Goal: Use online tool/utility: Utilize a website feature to perform a specific function

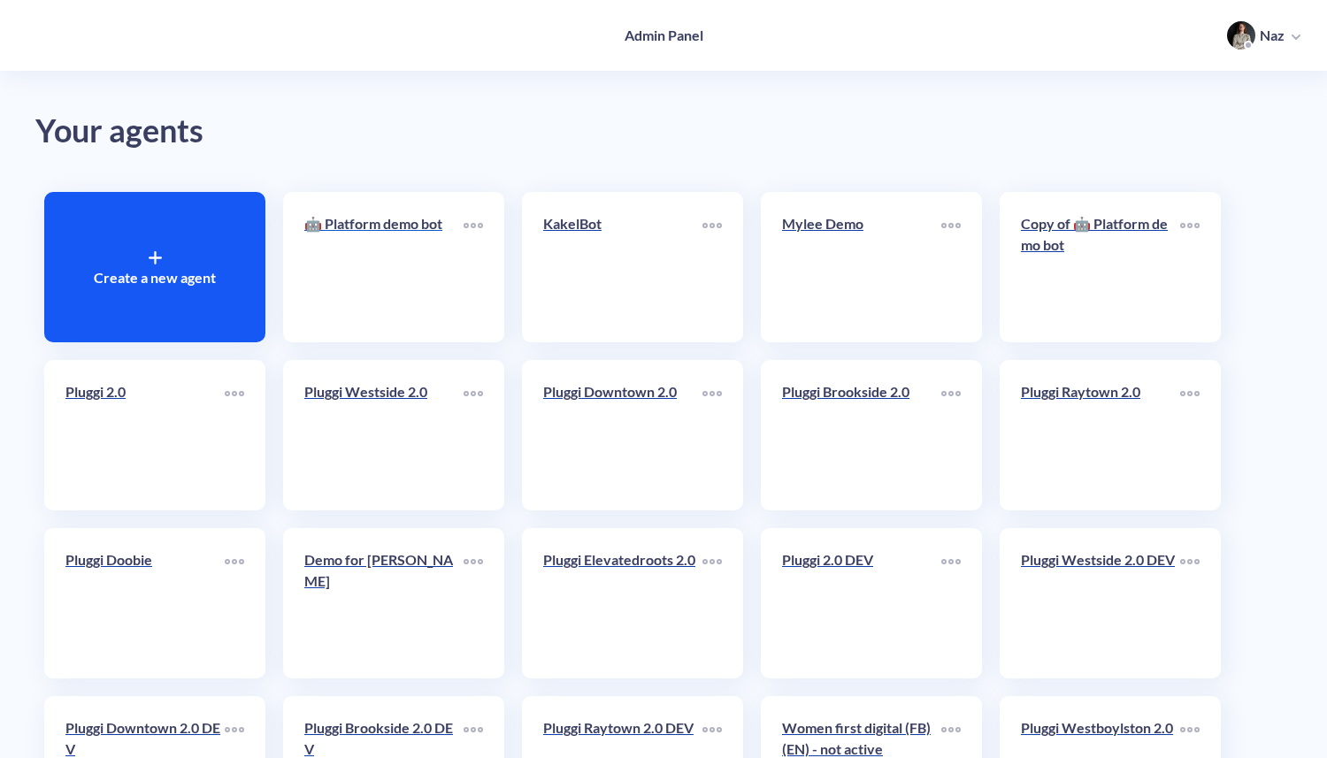
click at [442, 276] on link "🤖 Platform demo bot" at bounding box center [383, 267] width 159 height 108
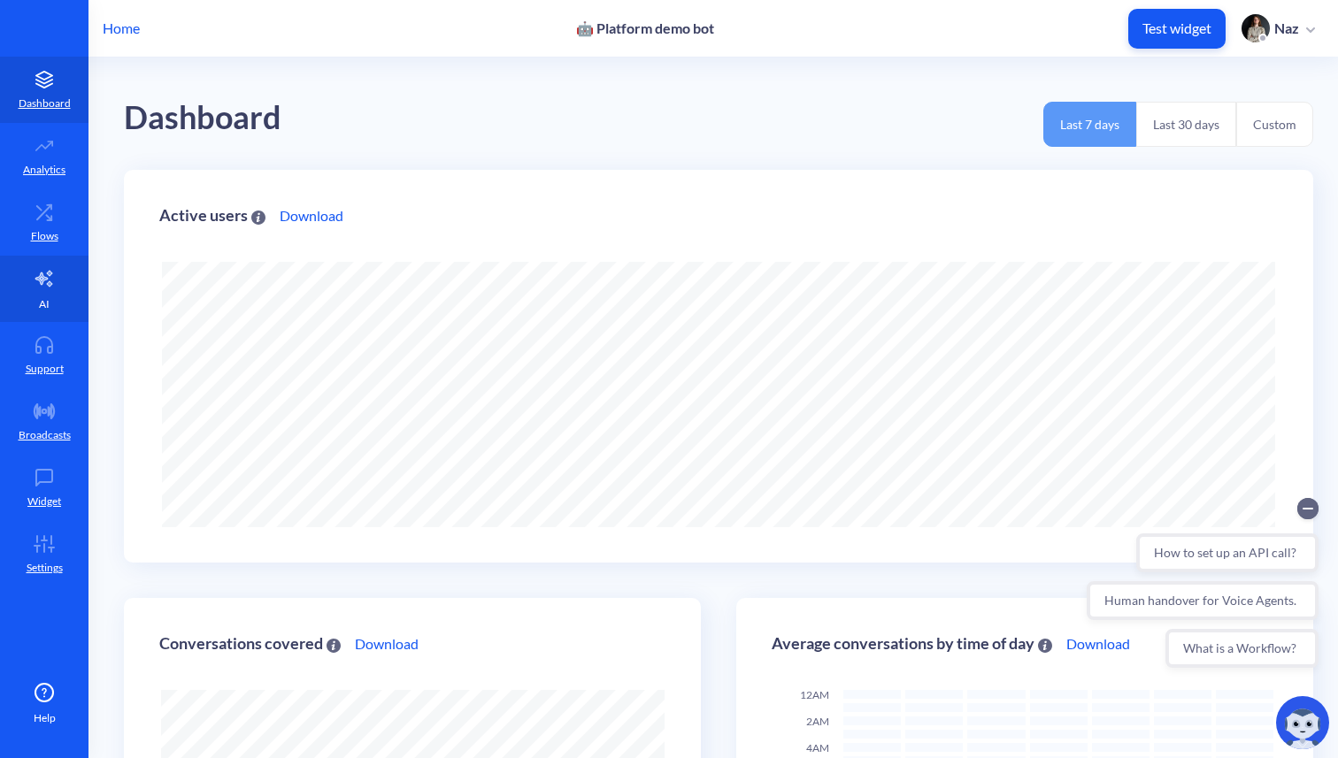
click at [45, 304] on p "AI" at bounding box center [44, 304] width 11 height 16
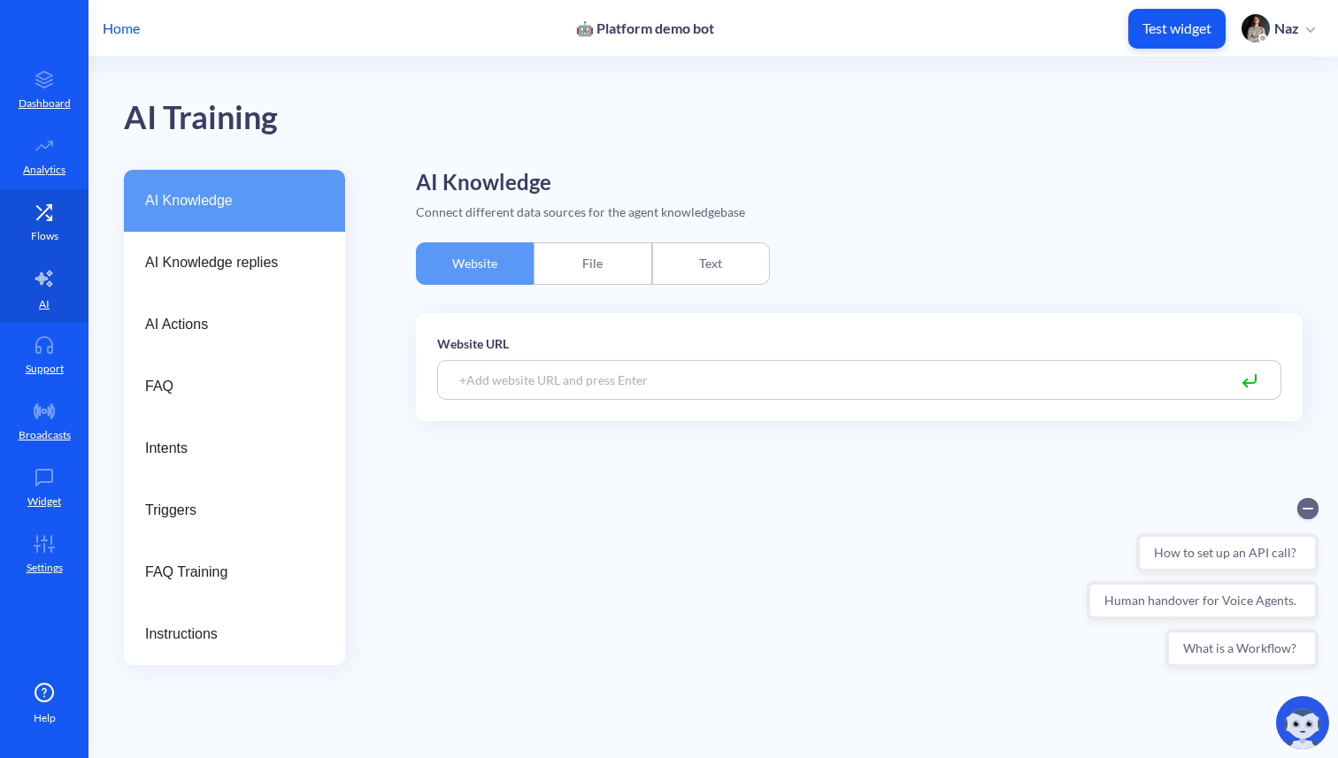
click at [42, 236] on p "Flows" at bounding box center [44, 236] width 27 height 16
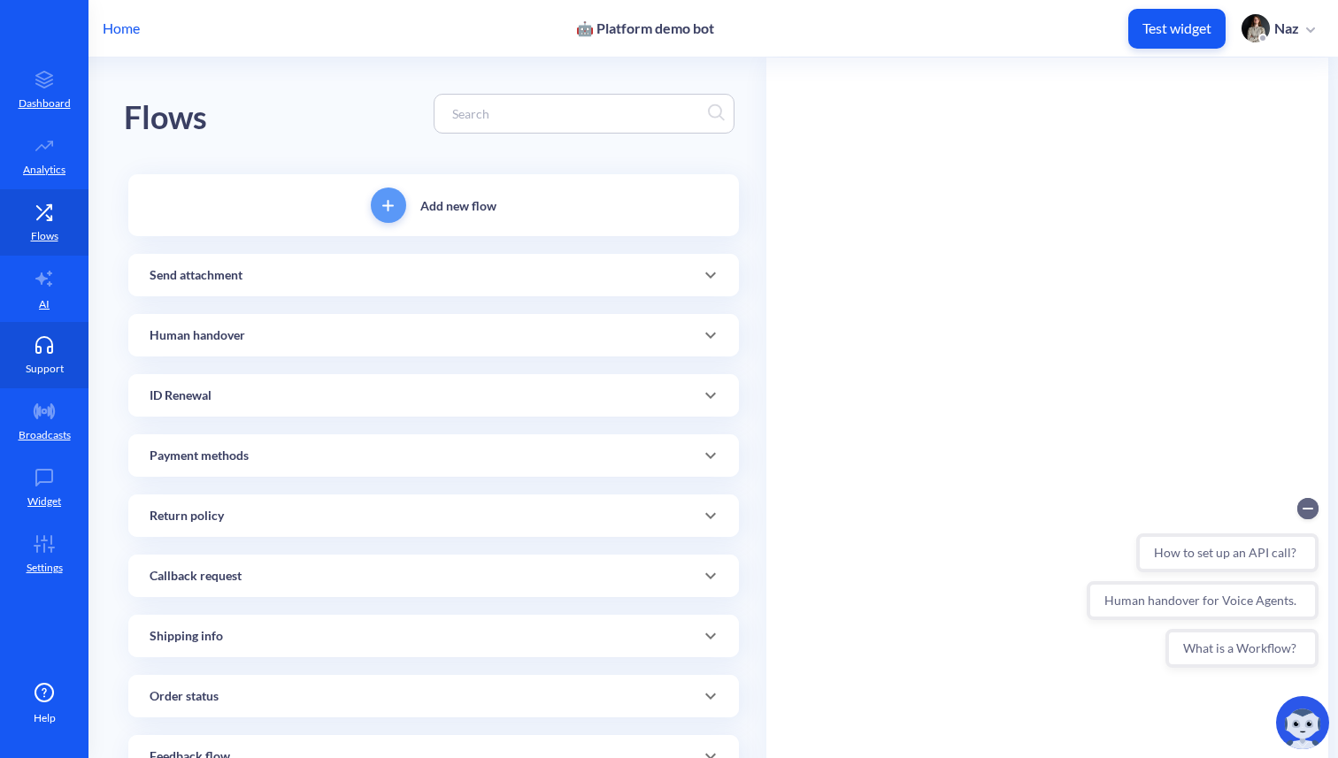
click at [40, 348] on icon at bounding box center [44, 350] width 16 height 6
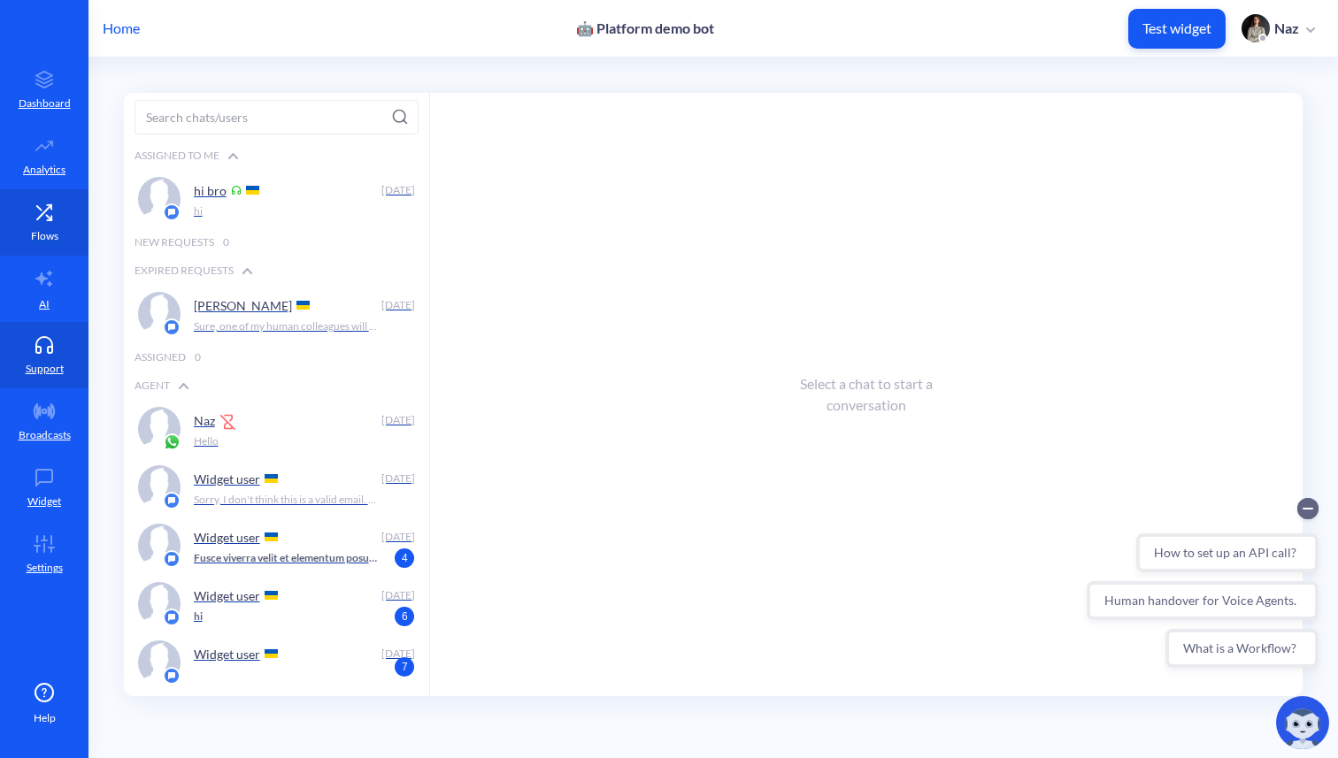
click at [50, 211] on icon at bounding box center [44, 213] width 35 height 18
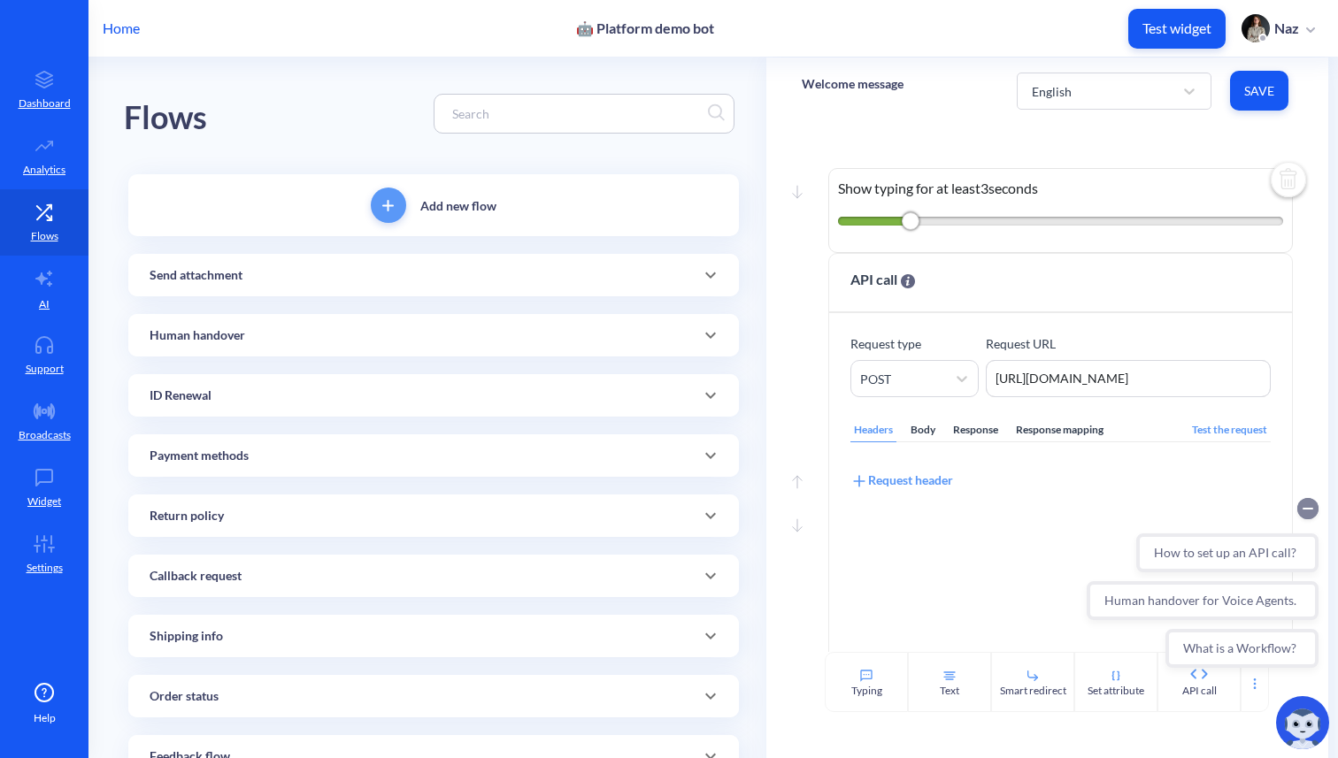
click at [1309, 505] on circle "Collapse conversation starters" at bounding box center [1307, 508] width 21 height 21
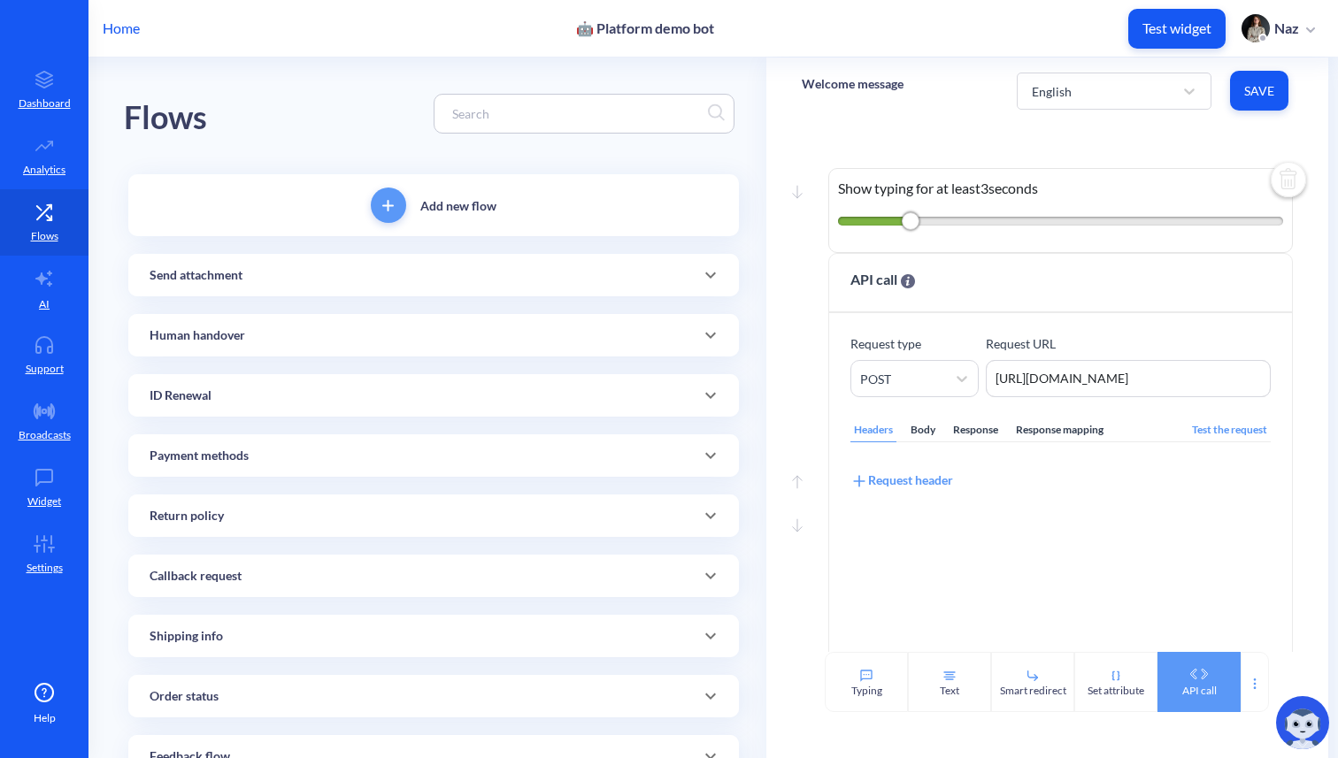
click at [1193, 672] on icon at bounding box center [1199, 674] width 28 height 11
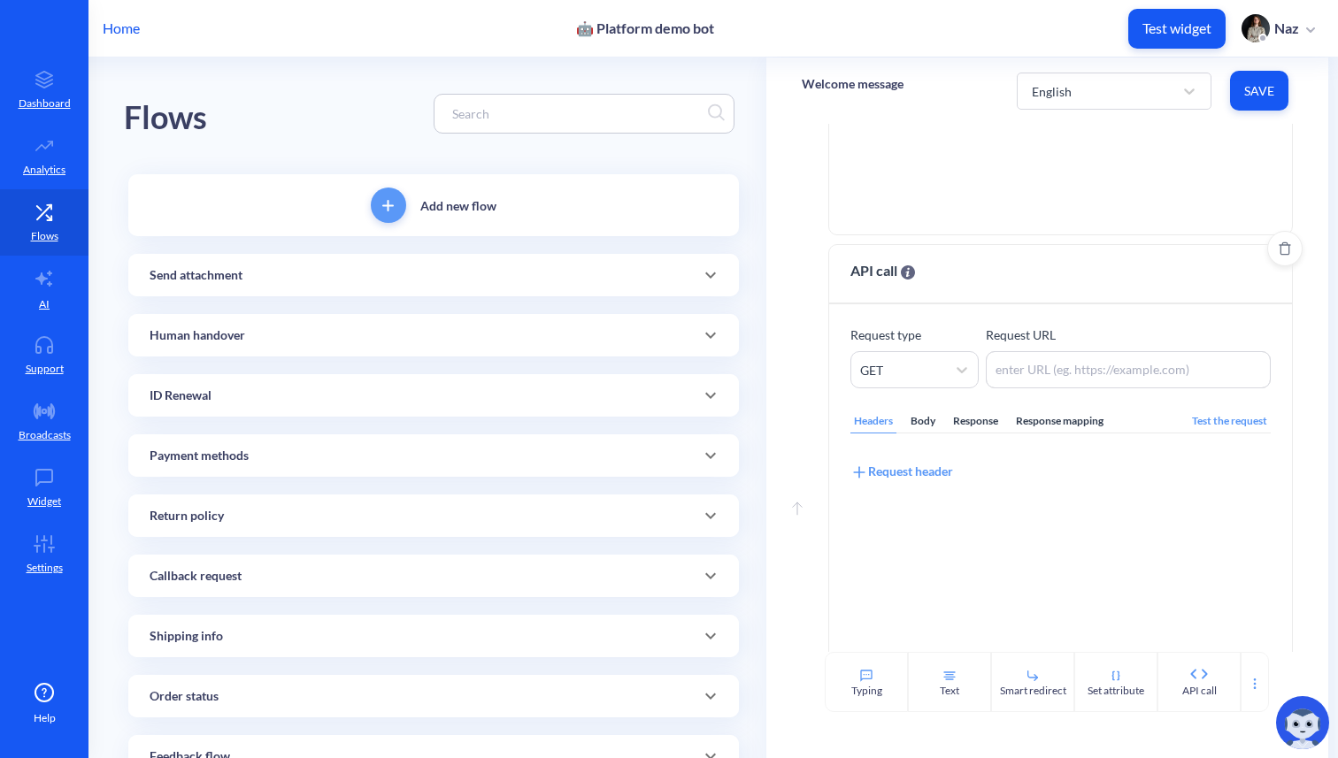
scroll to position [1000, 0]
click at [1172, 360] on textarea at bounding box center [1128, 366] width 285 height 37
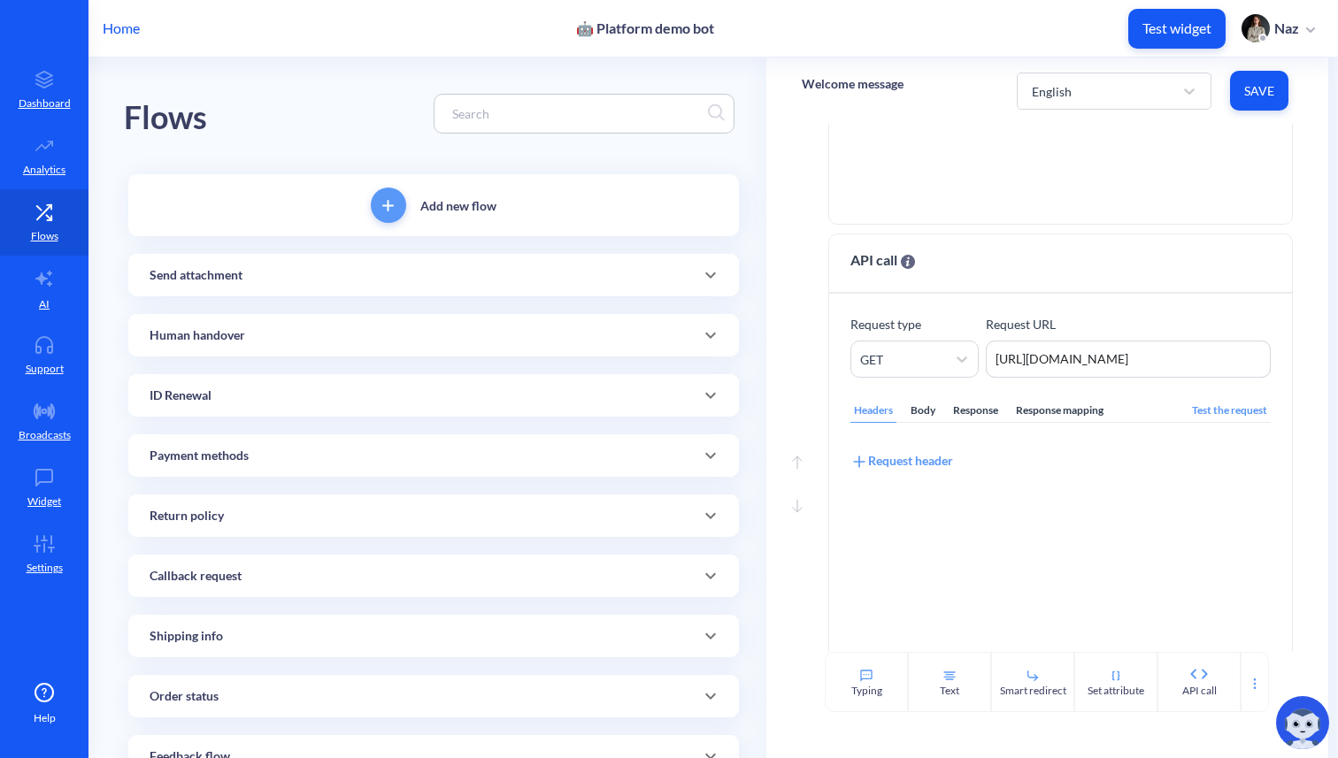
scroll to position [1082, 0]
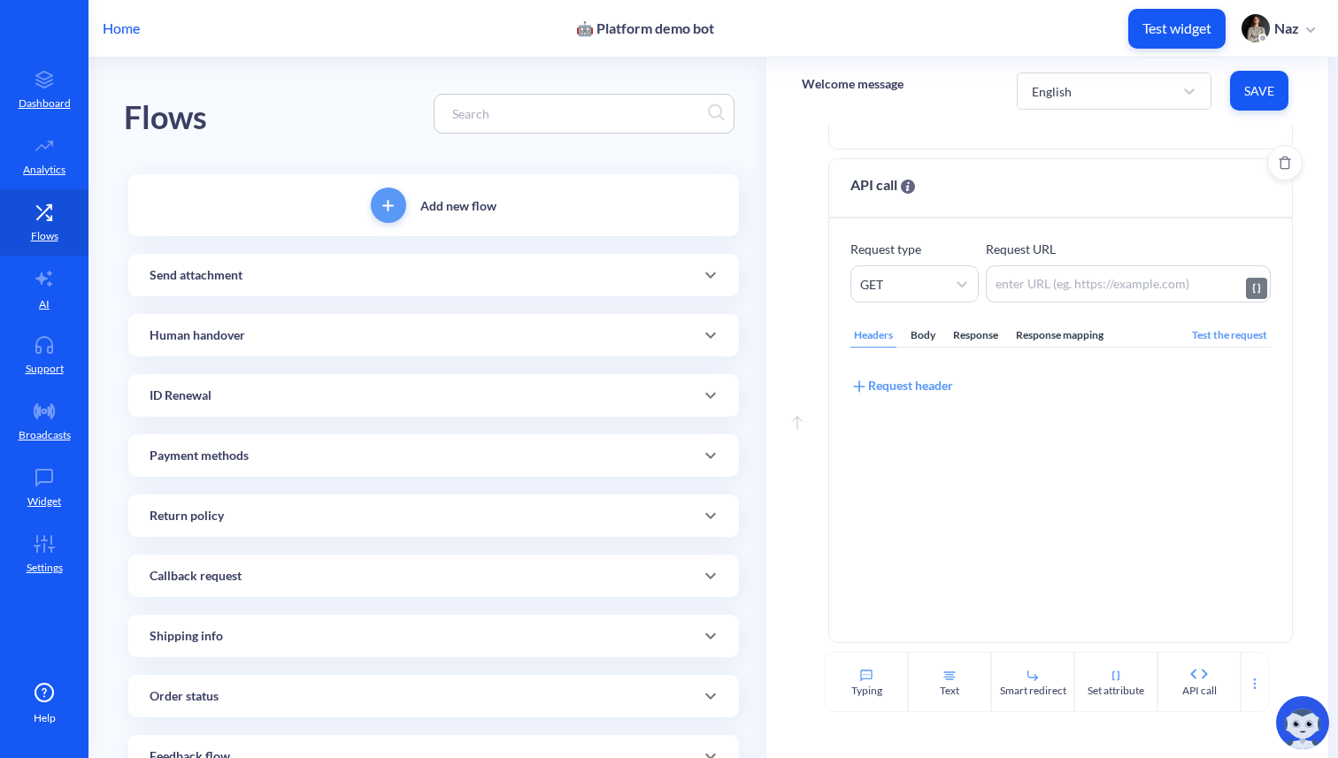
click at [1057, 277] on textarea at bounding box center [1128, 283] width 285 height 37
paste textarea "[DOMAIN_NAME]"
type textarea "[URL][DOMAIN_NAME]"
click at [1210, 334] on div "Test the request" at bounding box center [1229, 336] width 82 height 24
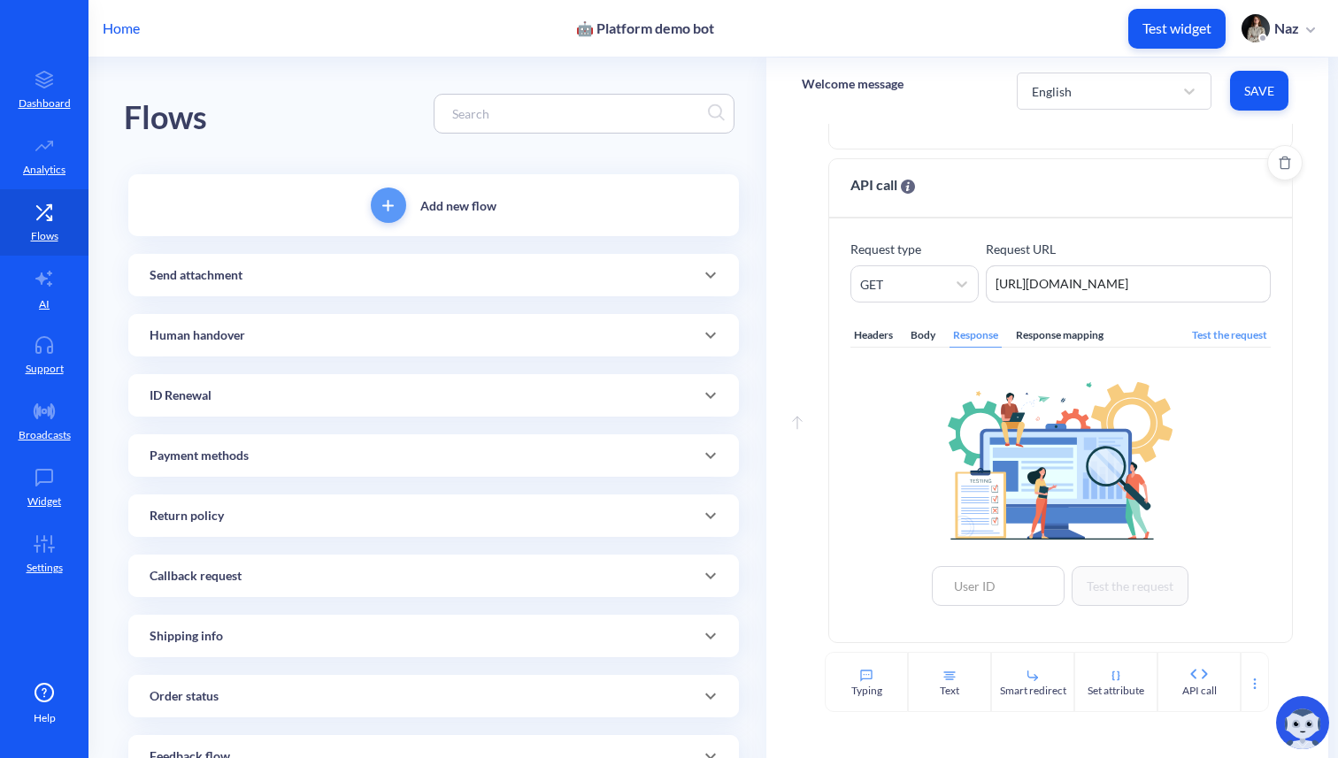
click at [959, 484] on img at bounding box center [1060, 461] width 225 height 158
click at [58, 357] on link "Support" at bounding box center [44, 355] width 88 height 66
click at [995, 573] on input at bounding box center [998, 586] width 133 height 40
paste input "306033"
type input "306033"
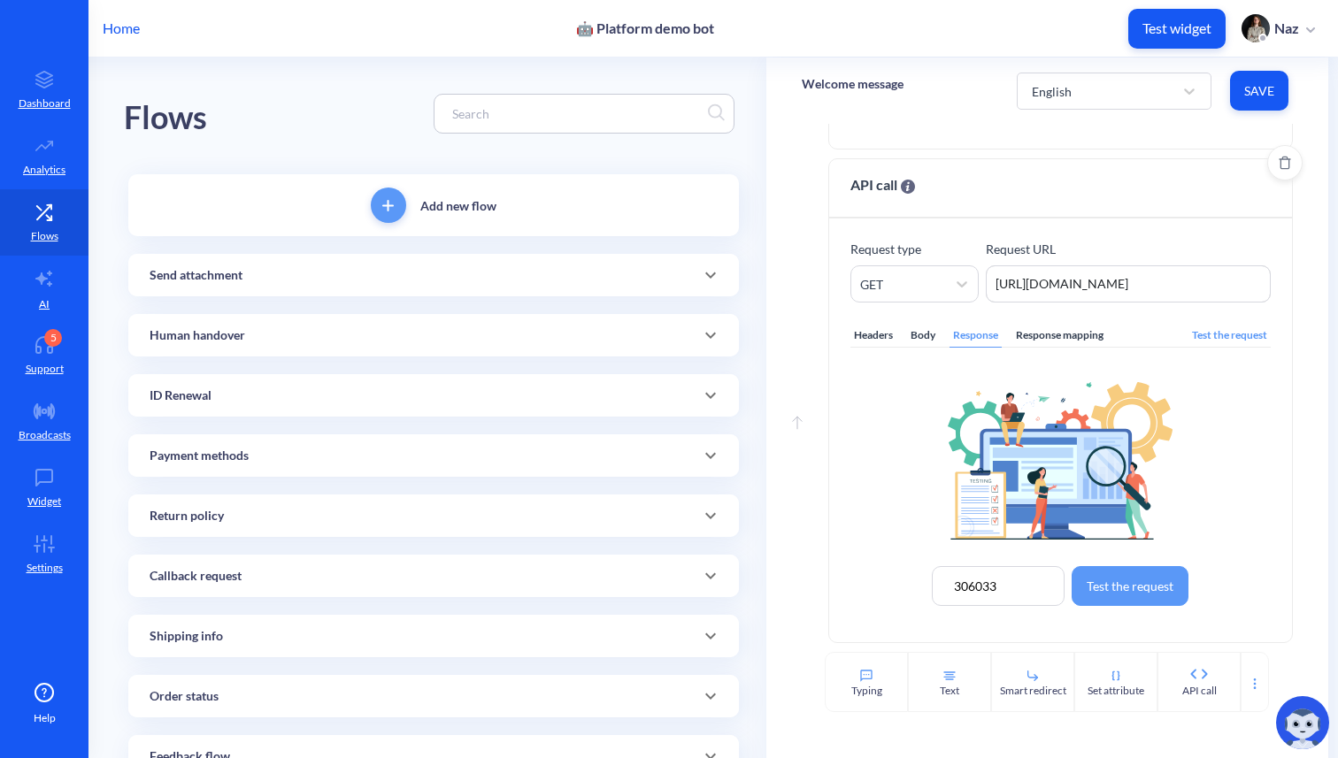
click at [1113, 591] on button "Test the request" at bounding box center [1130, 586] width 117 height 40
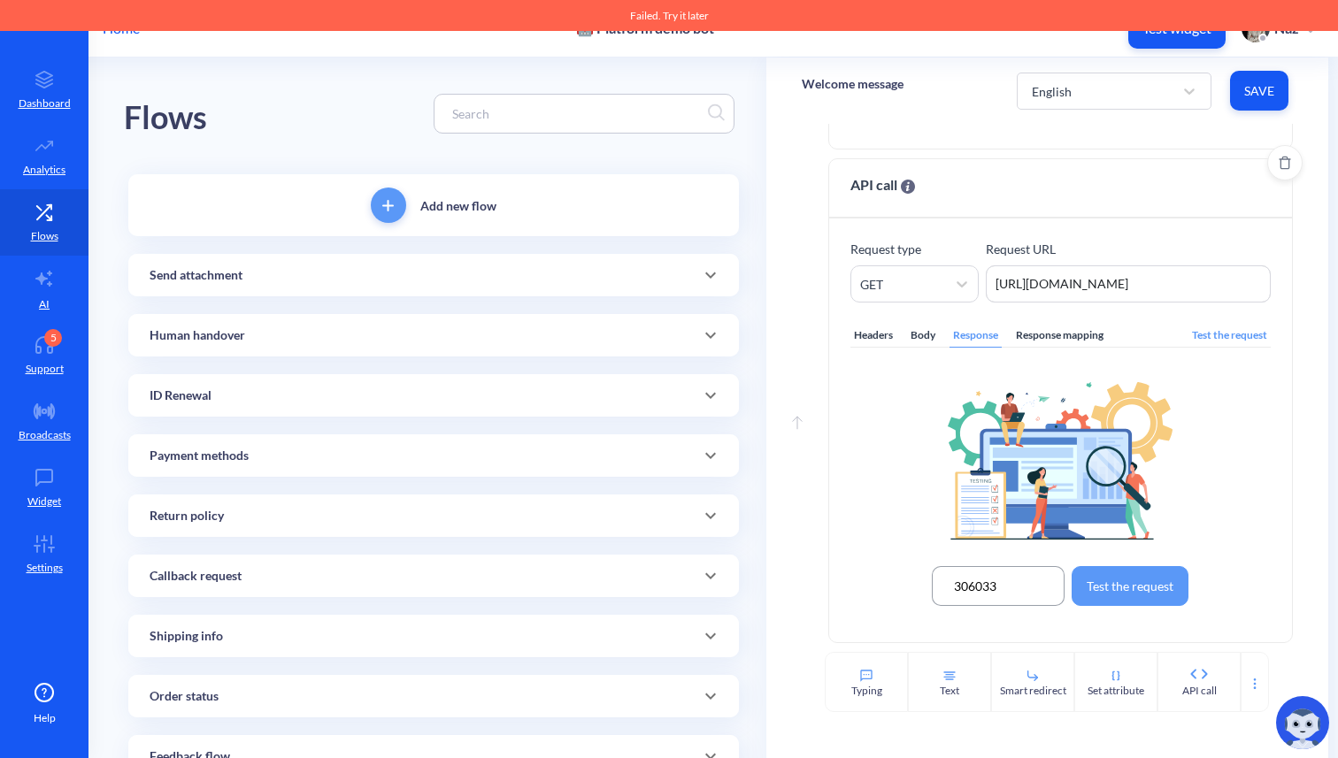
click at [1003, 592] on input "306033" at bounding box center [998, 586] width 133 height 40
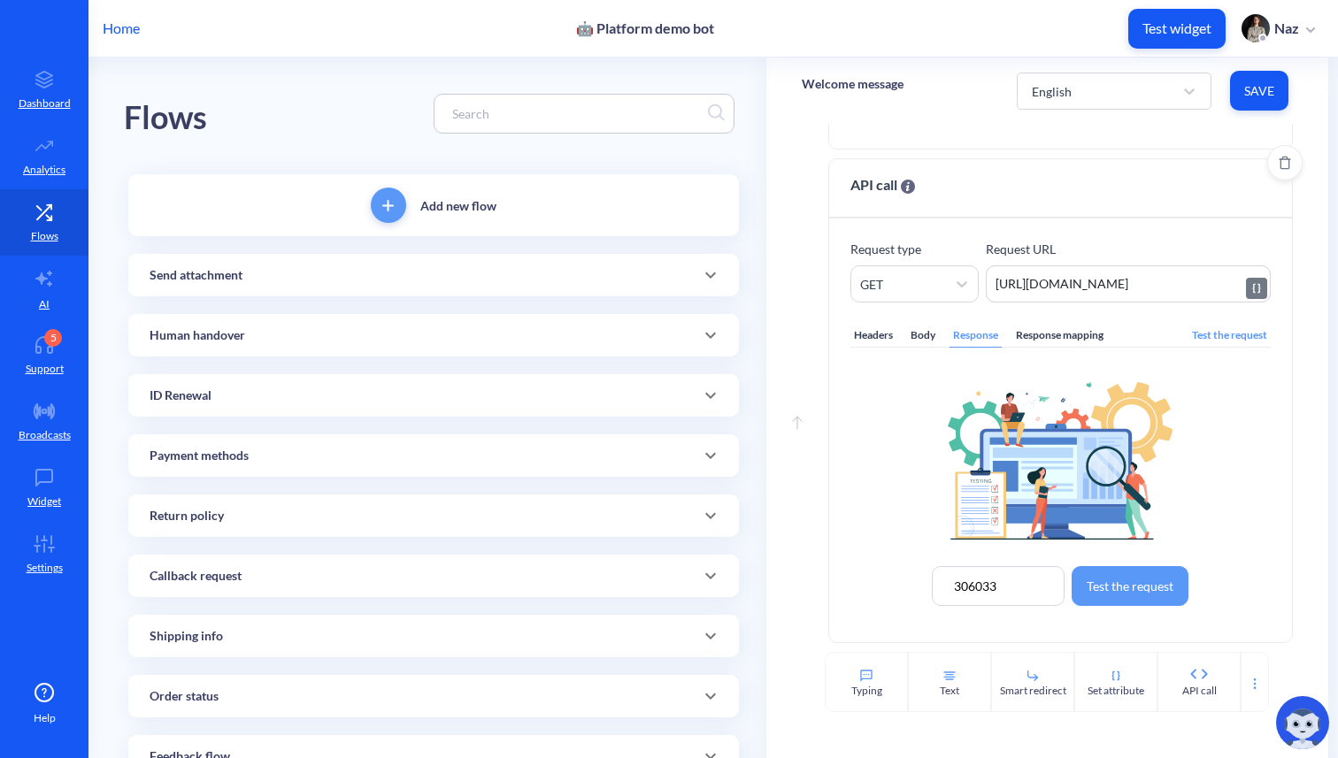
click at [1143, 292] on textarea "[URL][DOMAIN_NAME]" at bounding box center [1128, 283] width 285 height 37
click at [1187, 593] on div "306033 Test the request" at bounding box center [1060, 486] width 420 height 234
click at [1147, 593] on button "Test the request" at bounding box center [1130, 586] width 117 height 40
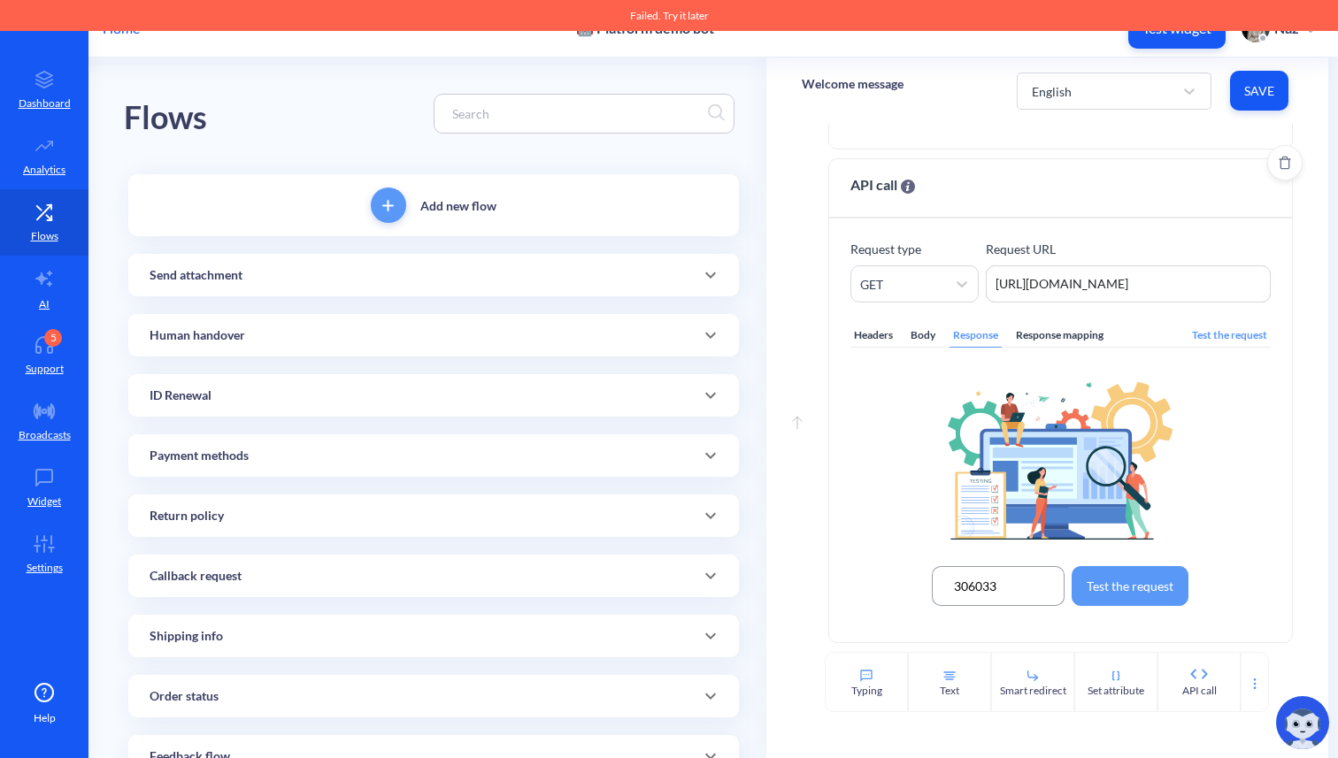
click at [1007, 601] on input "306033" at bounding box center [998, 586] width 133 height 40
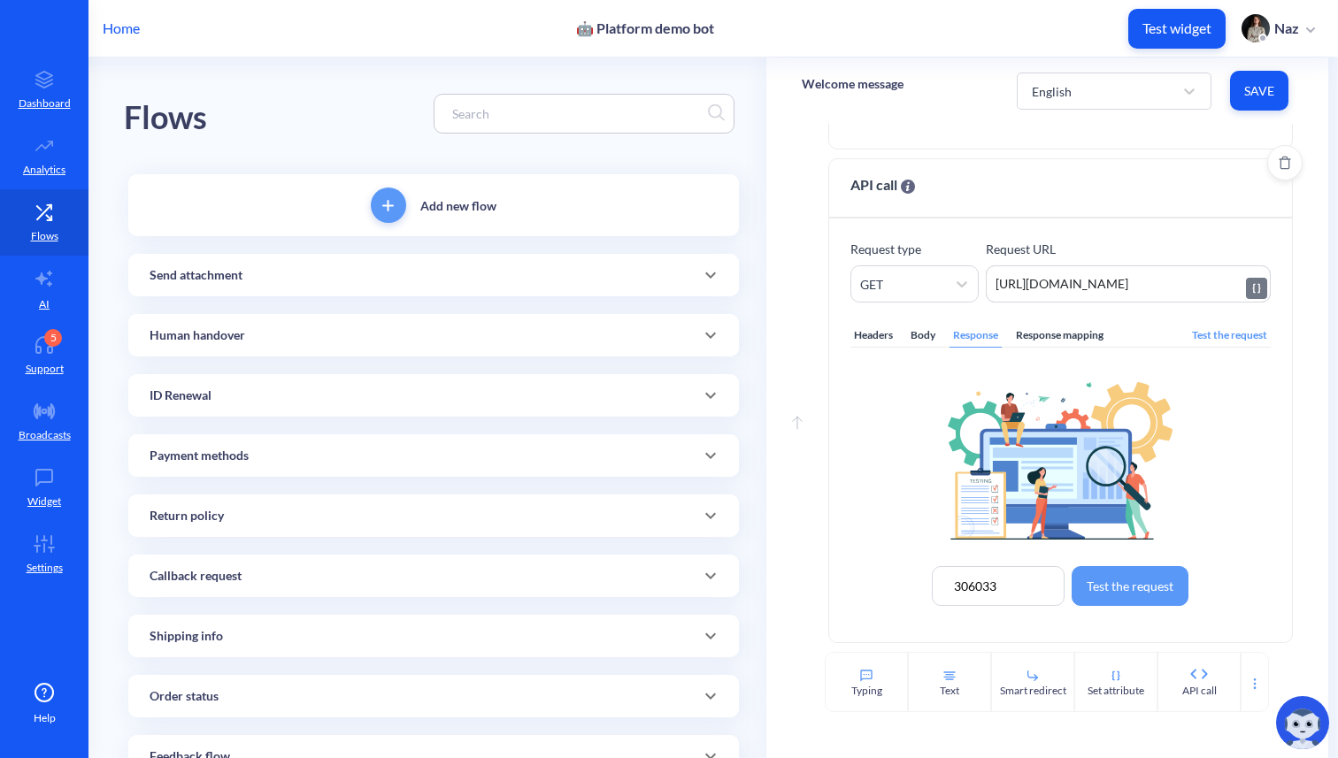
click at [1067, 279] on textarea "[URL][DOMAIN_NAME]" at bounding box center [1128, 283] width 285 height 37
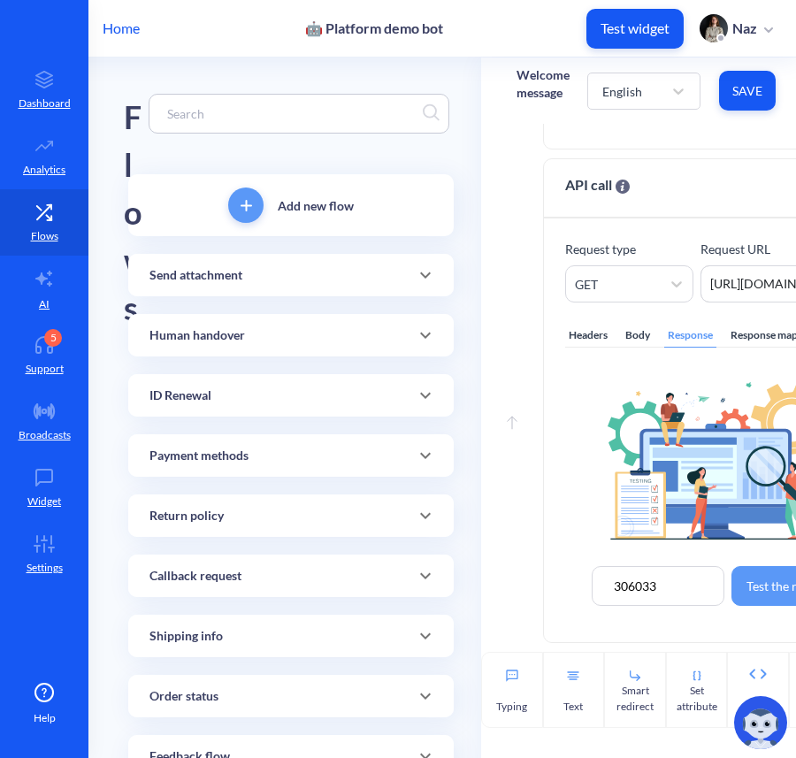
click at [752, 594] on button "Test the request" at bounding box center [790, 586] width 117 height 40
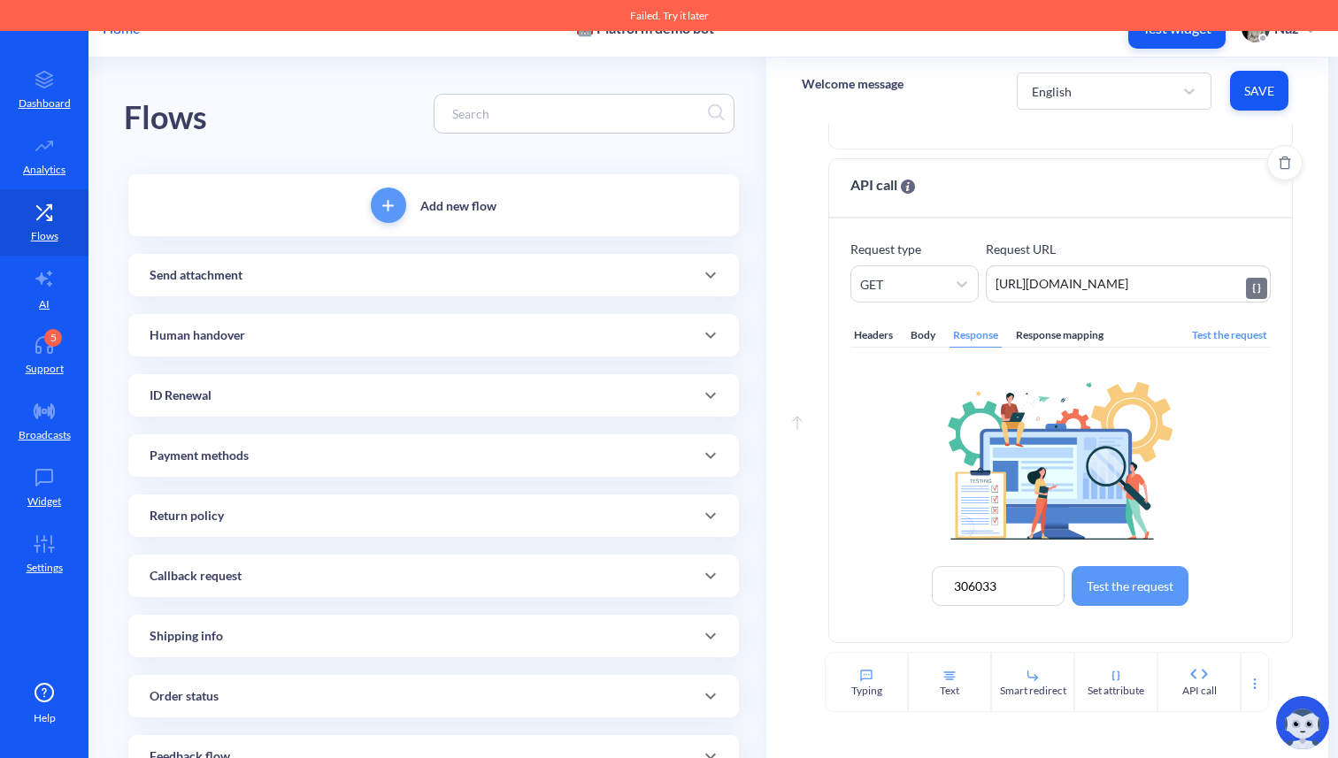
scroll to position [0, 145]
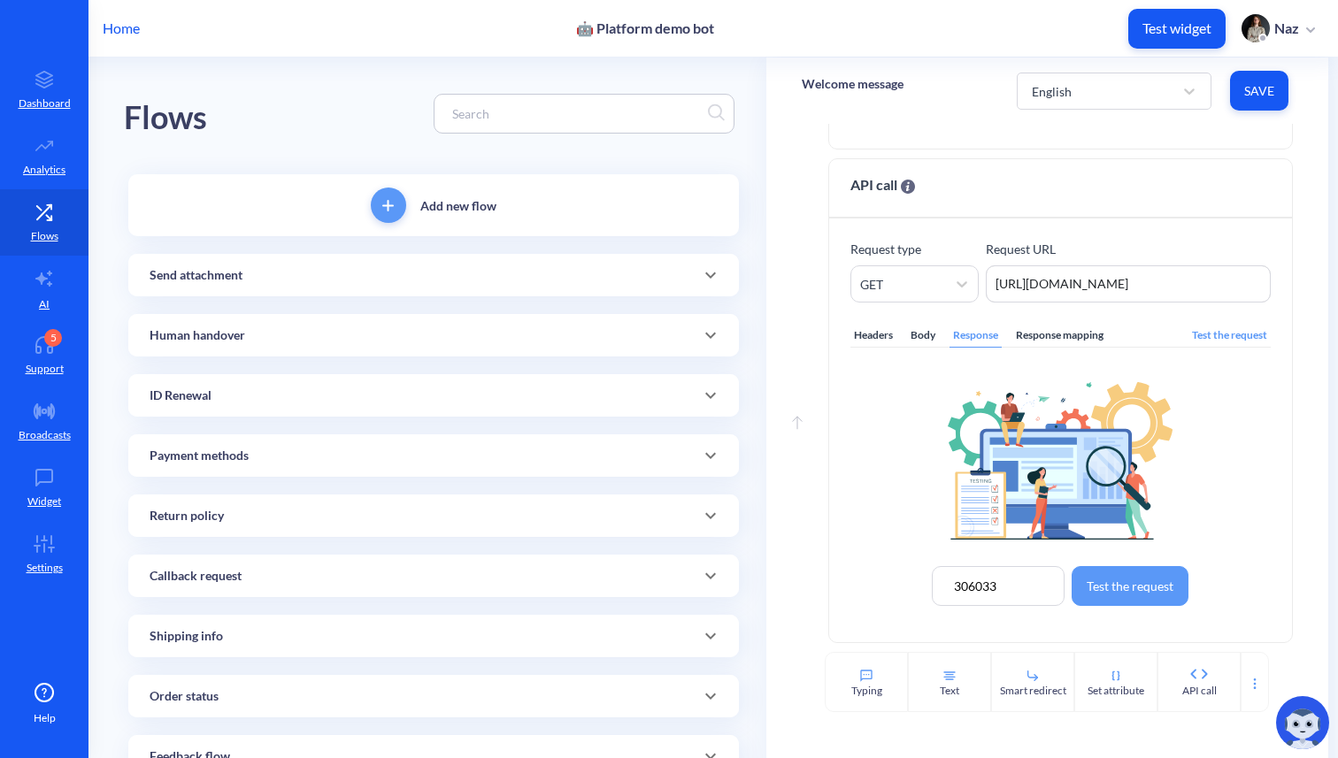
click at [1212, 332] on div "Test the request" at bounding box center [1229, 336] width 82 height 24
click at [1064, 278] on textarea "[URL][DOMAIN_NAME]" at bounding box center [1128, 283] width 285 height 37
click at [1157, 579] on button "Test the request" at bounding box center [1130, 586] width 117 height 40
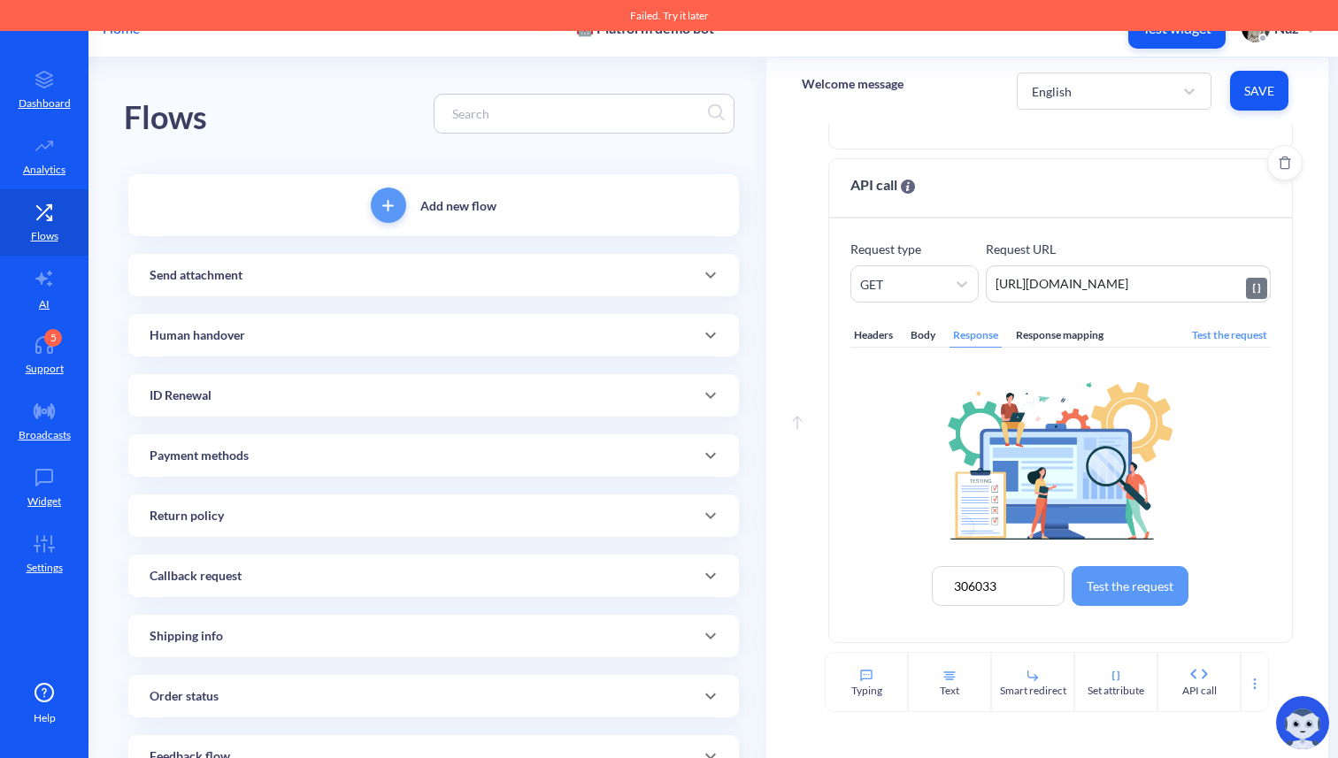
click at [1149, 287] on textarea "[URL][DOMAIN_NAME]" at bounding box center [1128, 283] width 285 height 37
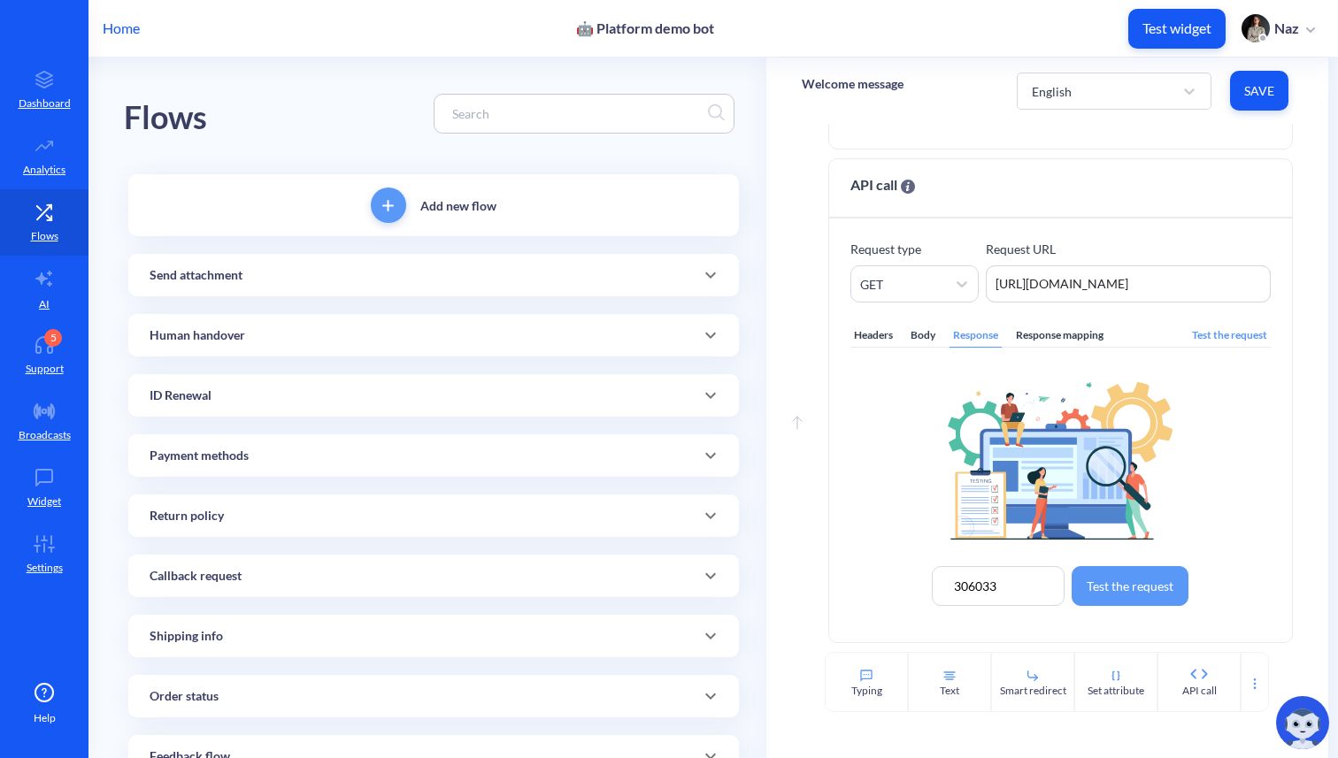
click at [1154, 579] on button "Test the request" at bounding box center [1130, 586] width 117 height 40
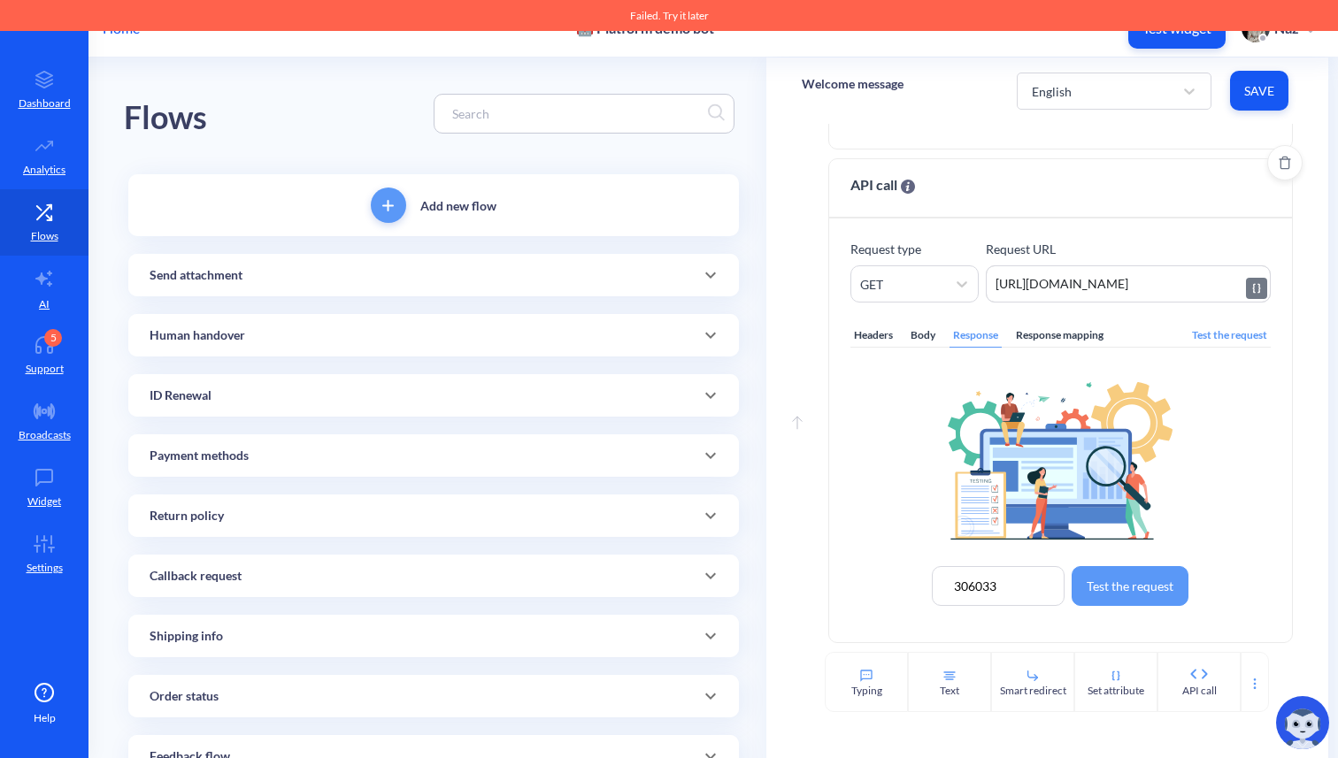
click at [1182, 288] on textarea "[URL][DOMAIN_NAME]" at bounding box center [1128, 283] width 285 height 37
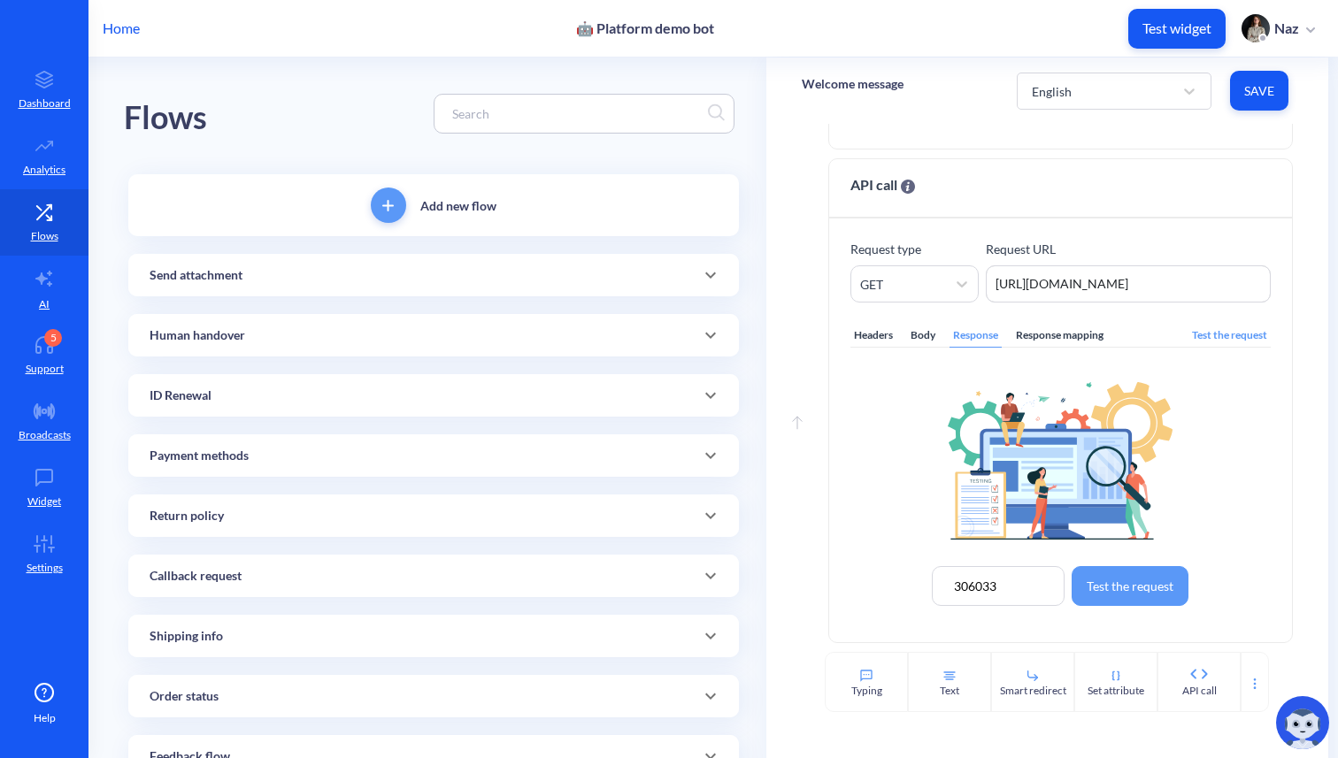
click at [1112, 594] on button "Test the request" at bounding box center [1130, 586] width 117 height 40
type textarea "[URL][DOMAIN_NAME]"
click at [1020, 574] on input at bounding box center [998, 586] width 133 height 40
paste input
click at [1000, 539] on div "306033" at bounding box center [998, 547] width 133 height 34
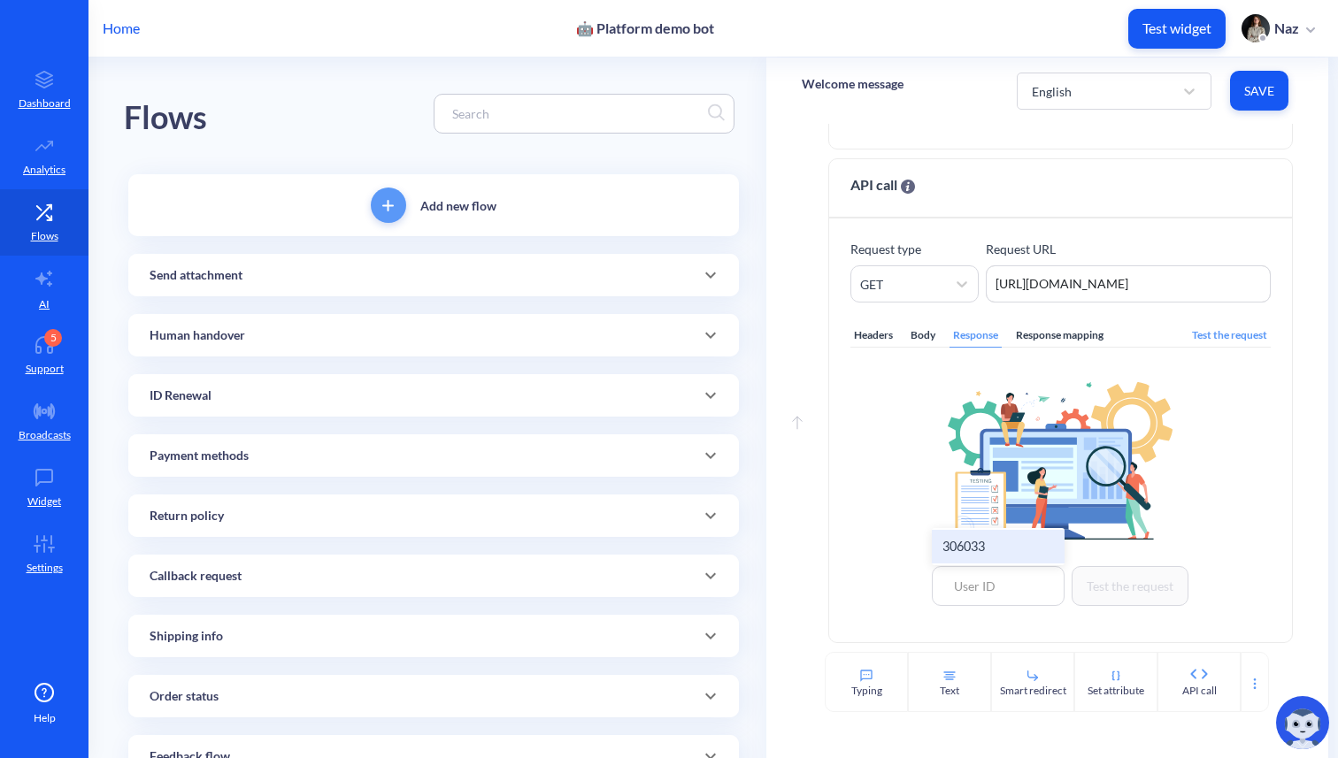
type input "306033"
click at [1100, 582] on button "Test the request" at bounding box center [1130, 586] width 117 height 40
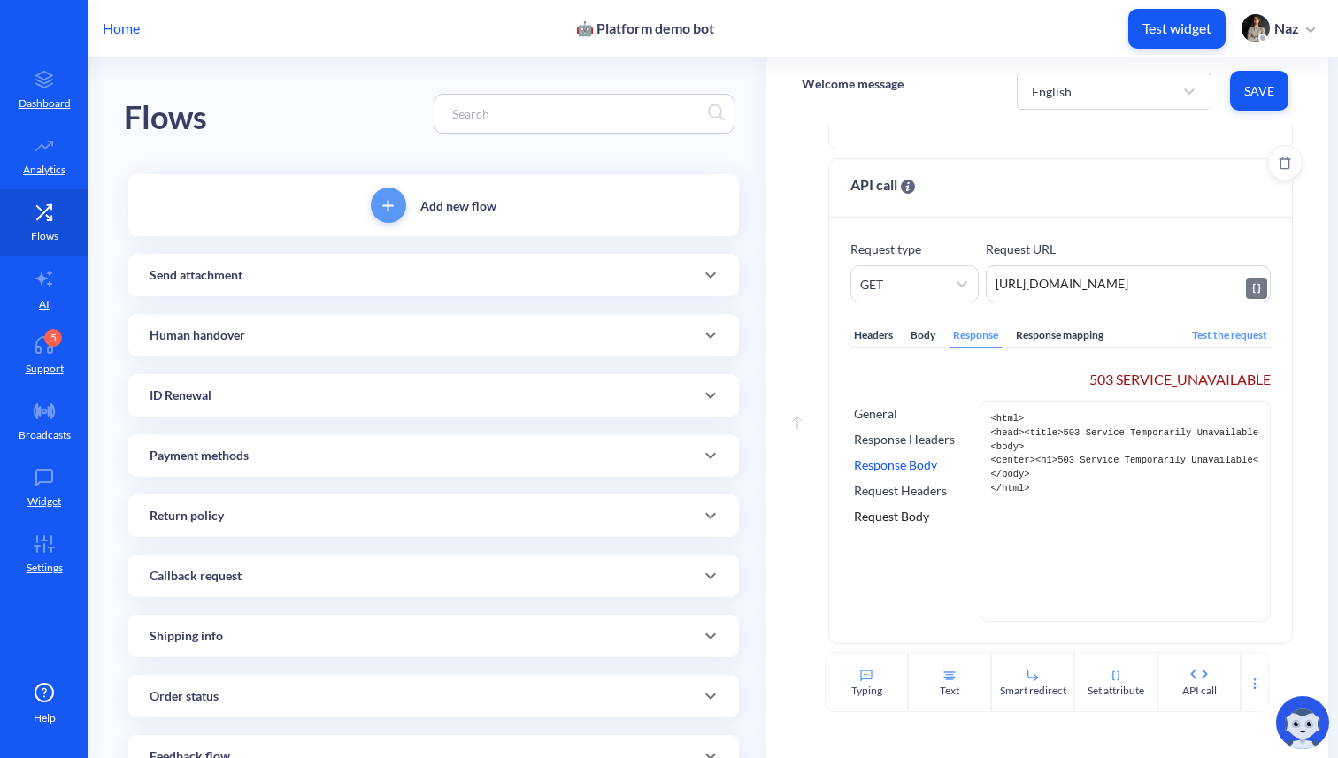
click at [1094, 283] on textarea "[URL][DOMAIN_NAME]" at bounding box center [1128, 283] width 285 height 37
click at [1054, 290] on textarea "[URL][DOMAIN_NAME]" at bounding box center [1128, 283] width 285 height 37
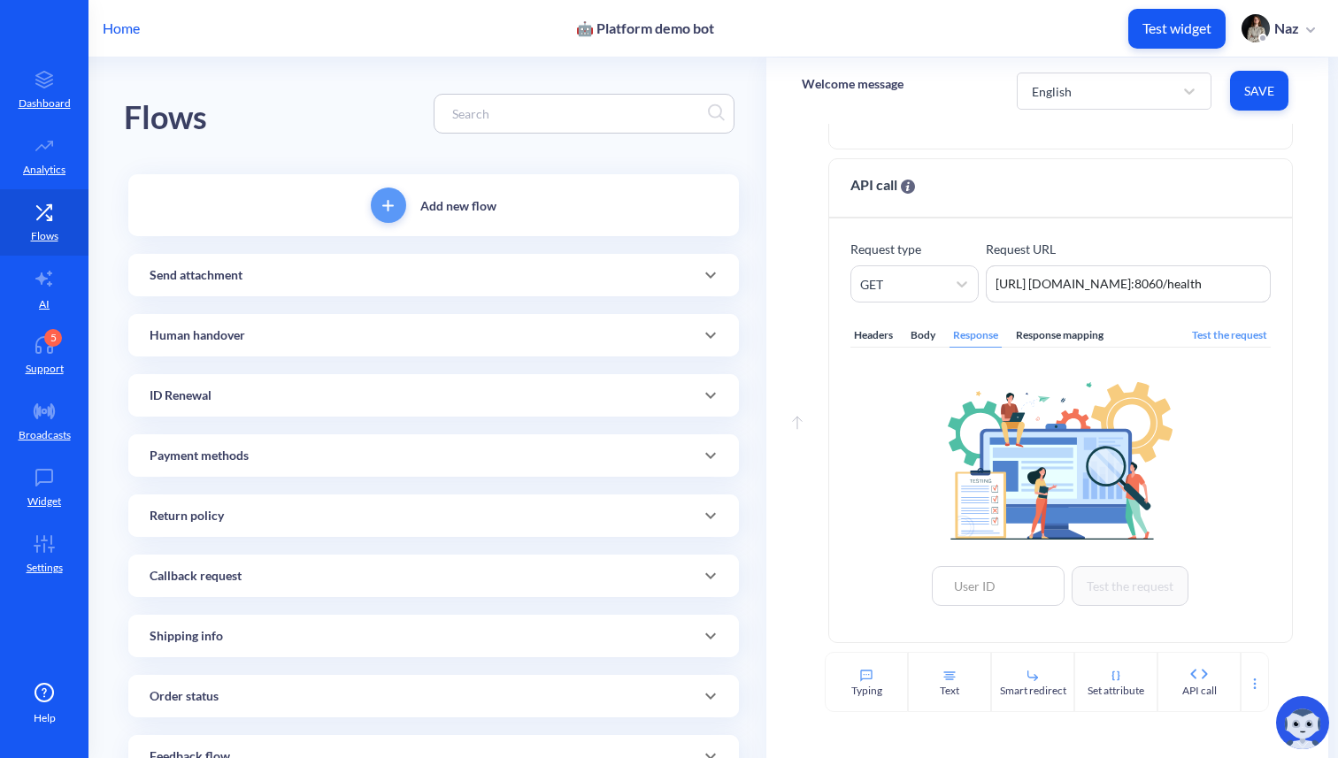
type textarea "[URL] [DOMAIN_NAME]:8060/health"
click at [957, 596] on input at bounding box center [998, 586] width 133 height 40
click at [972, 566] on input at bounding box center [998, 586] width 133 height 40
click at [972, 563] on div "306033" at bounding box center [998, 547] width 133 height 34
type input "306033"
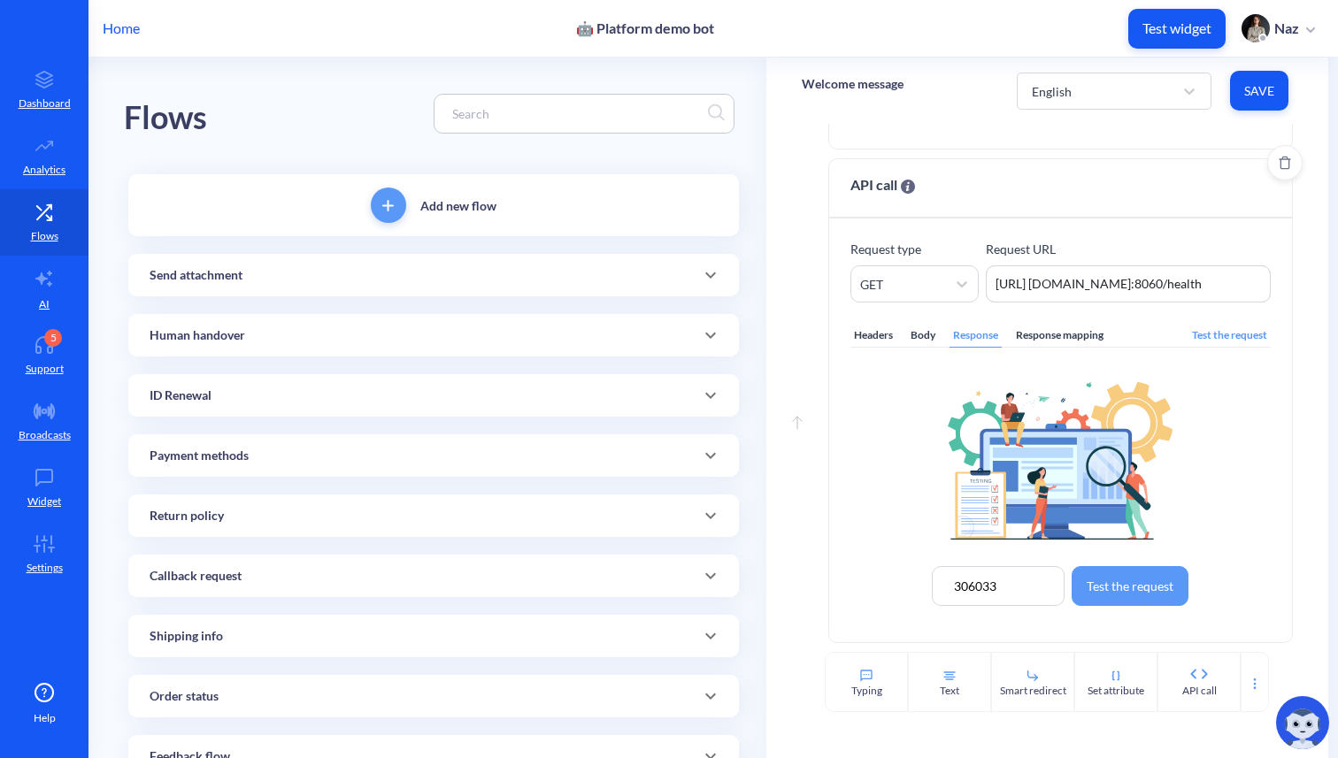
click at [1085, 578] on button "Test the request" at bounding box center [1130, 586] width 117 height 40
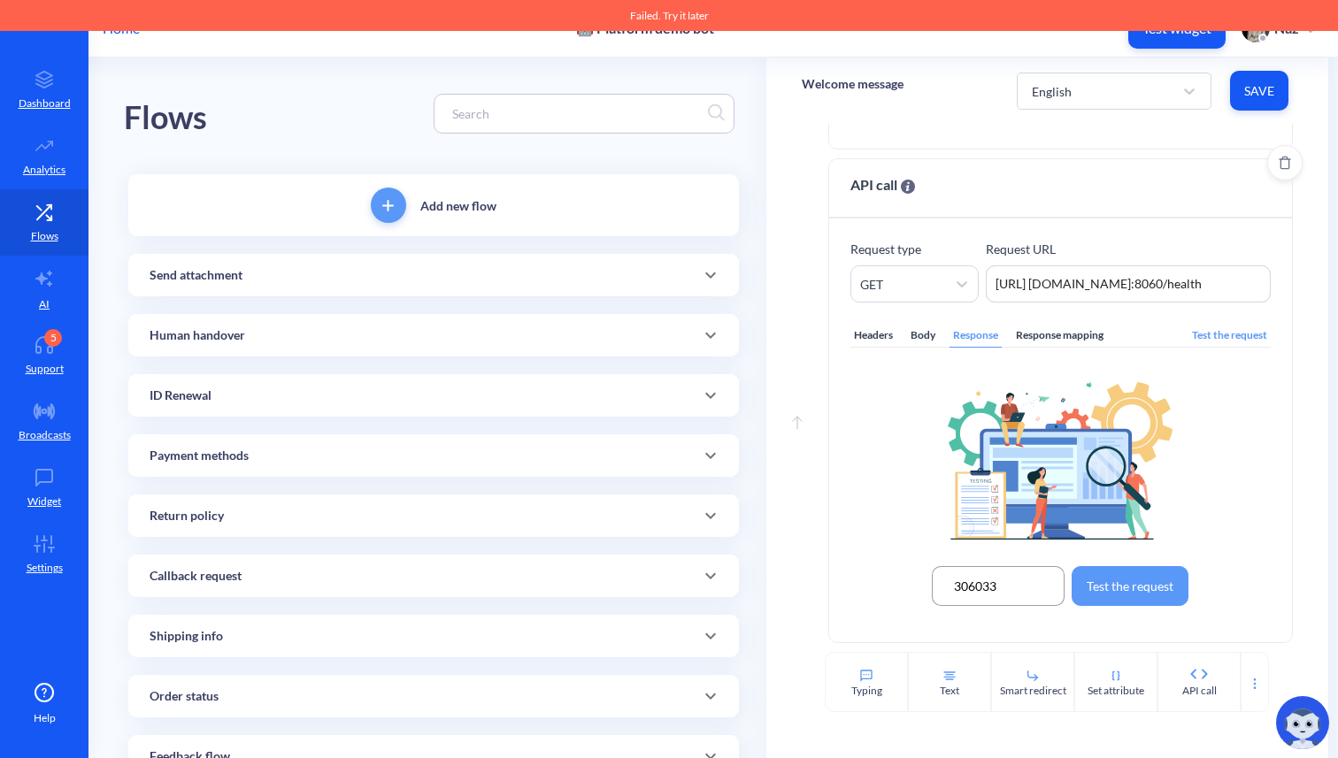
click at [980, 581] on input "306033" at bounding box center [998, 586] width 133 height 40
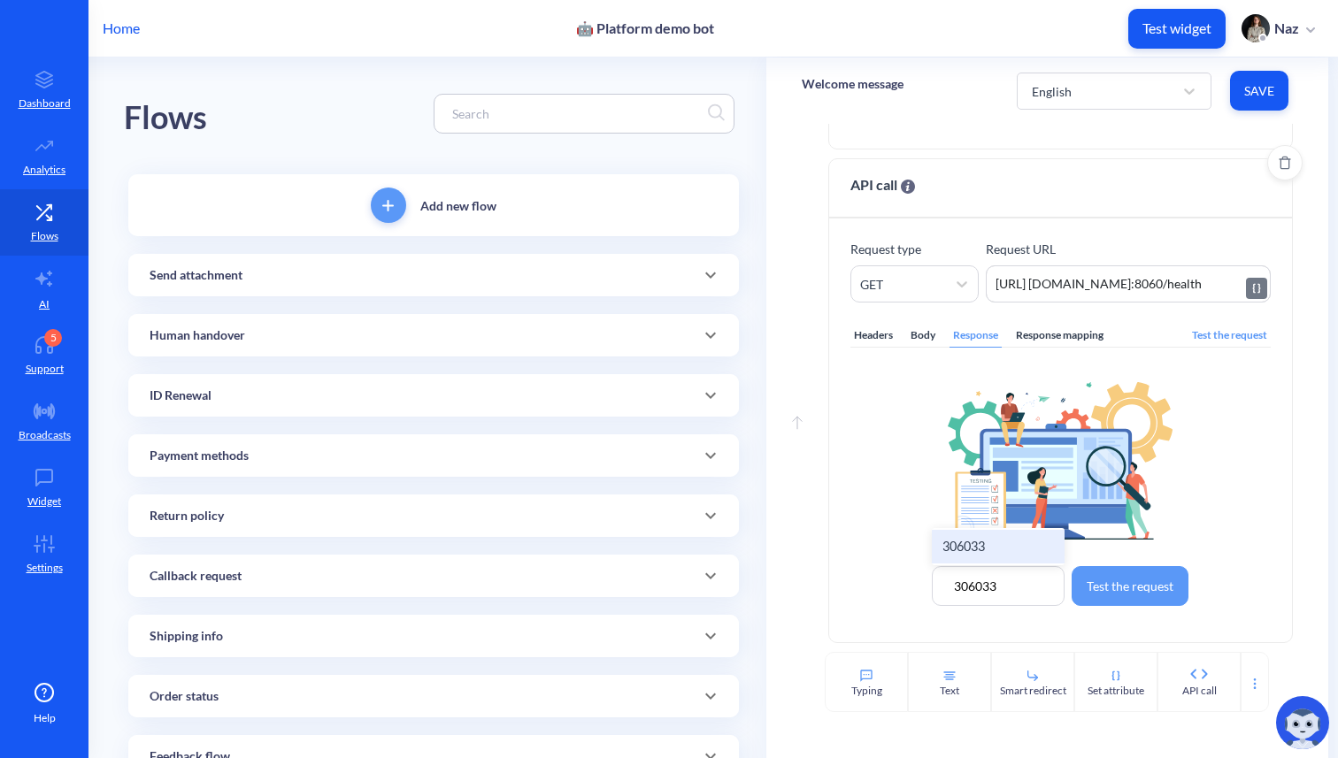
scroll to position [0, 0]
click at [995, 588] on input "306033" at bounding box center [998, 586] width 133 height 40
click at [1092, 290] on textarea "[URL] [DOMAIN_NAME]:8060/health" at bounding box center [1128, 283] width 285 height 37
click at [1054, 284] on textarea "[URL] [DOMAIN_NAME]:8060/eval" at bounding box center [1128, 283] width 285 height 37
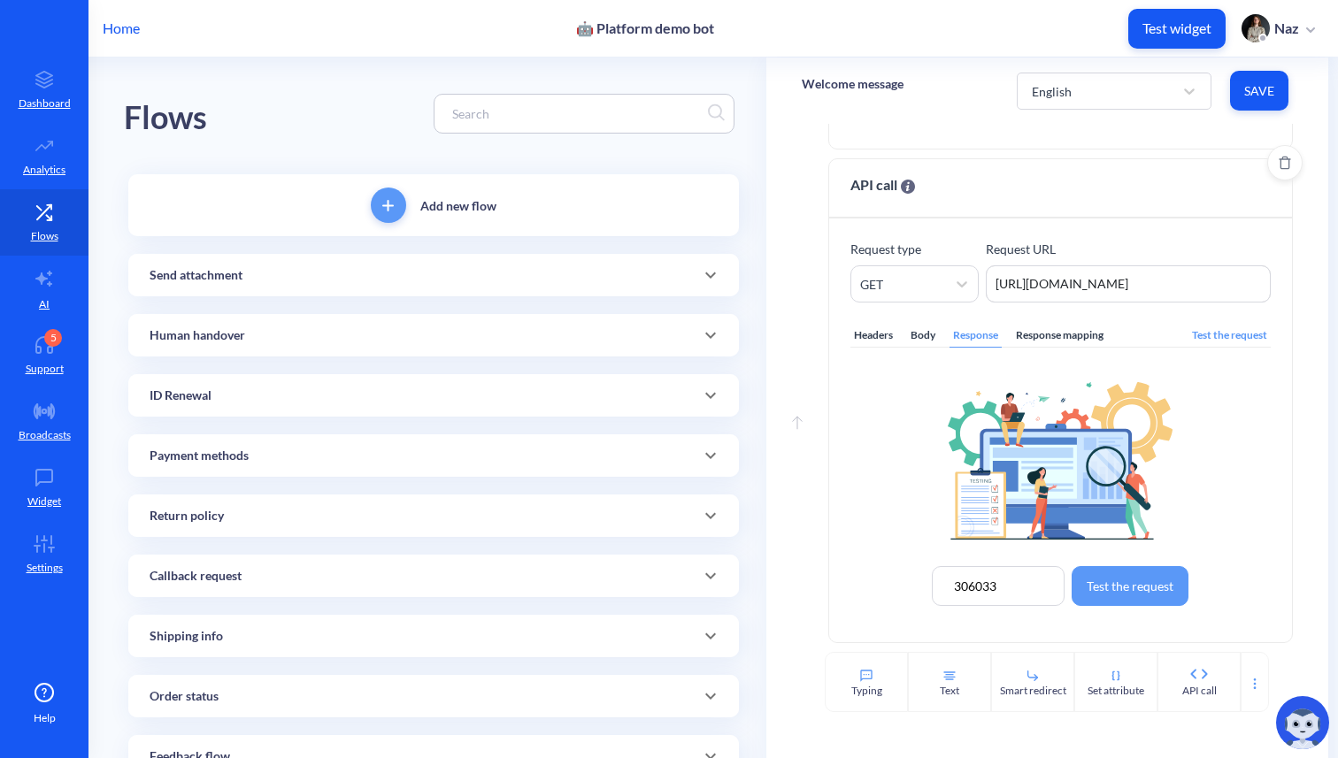
type textarea "[URL][DOMAIN_NAME]"
click at [1058, 332] on div "Response mapping" at bounding box center [1059, 336] width 95 height 24
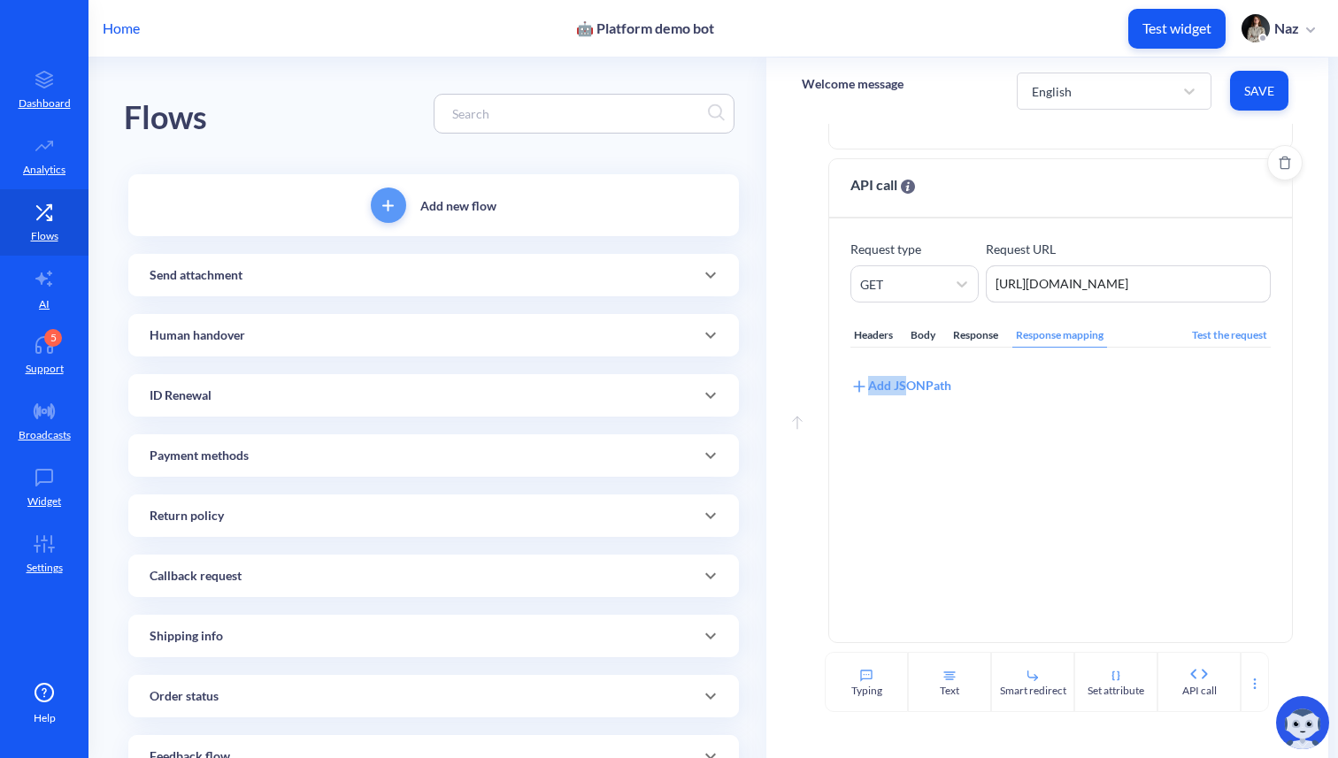
drag, startPoint x: 903, startPoint y: 380, endPoint x: 1027, endPoint y: 370, distance: 124.3
click at [1027, 370] on div "Add JSONPath" at bounding box center [1060, 382] width 420 height 27
click at [965, 342] on div "Response" at bounding box center [975, 336] width 52 height 24
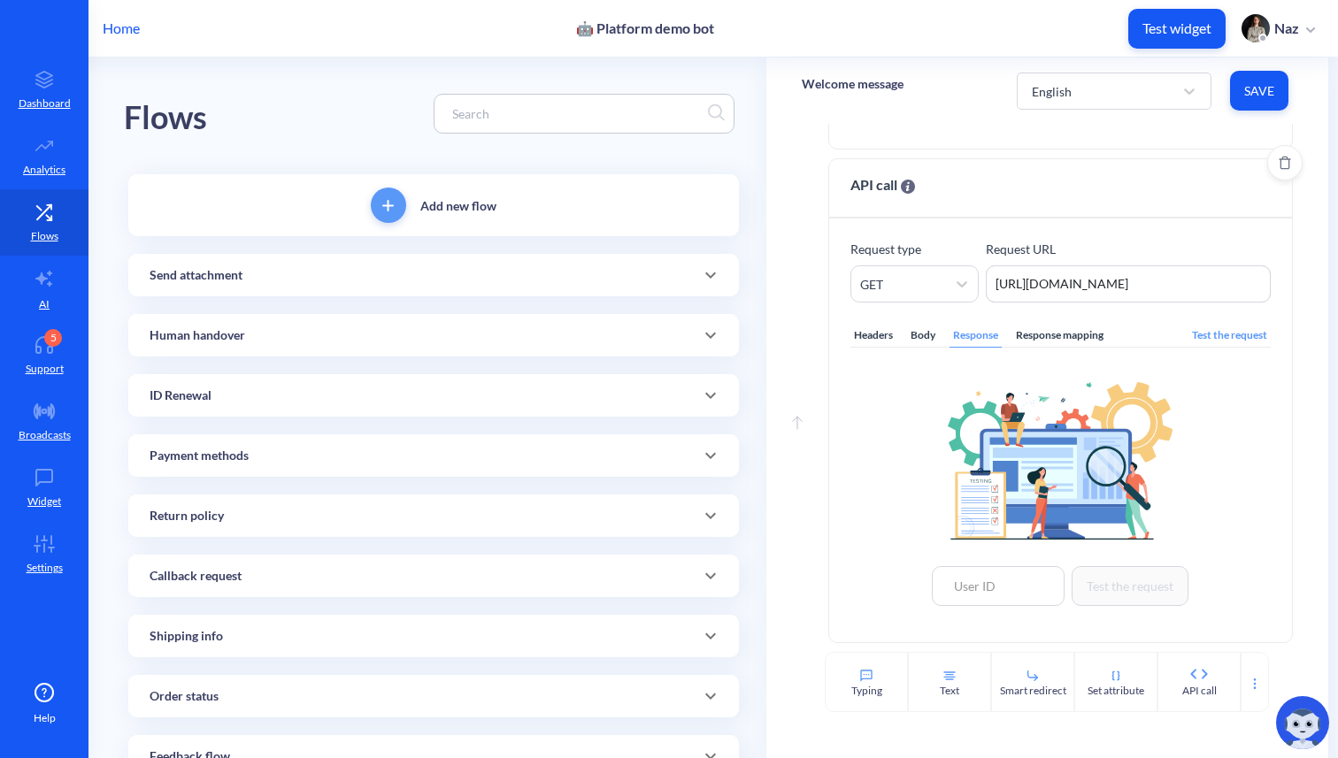
click at [992, 564] on div "Test the request" at bounding box center [1060, 486] width 420 height 234
click at [992, 580] on input at bounding box center [998, 586] width 133 height 40
click at [1005, 549] on div "306033" at bounding box center [998, 547] width 133 height 34
type input "306033"
click at [915, 311] on div "Headers Body Response Response mapping Test the request 306033 Test the request" at bounding box center [1060, 462] width 420 height 319
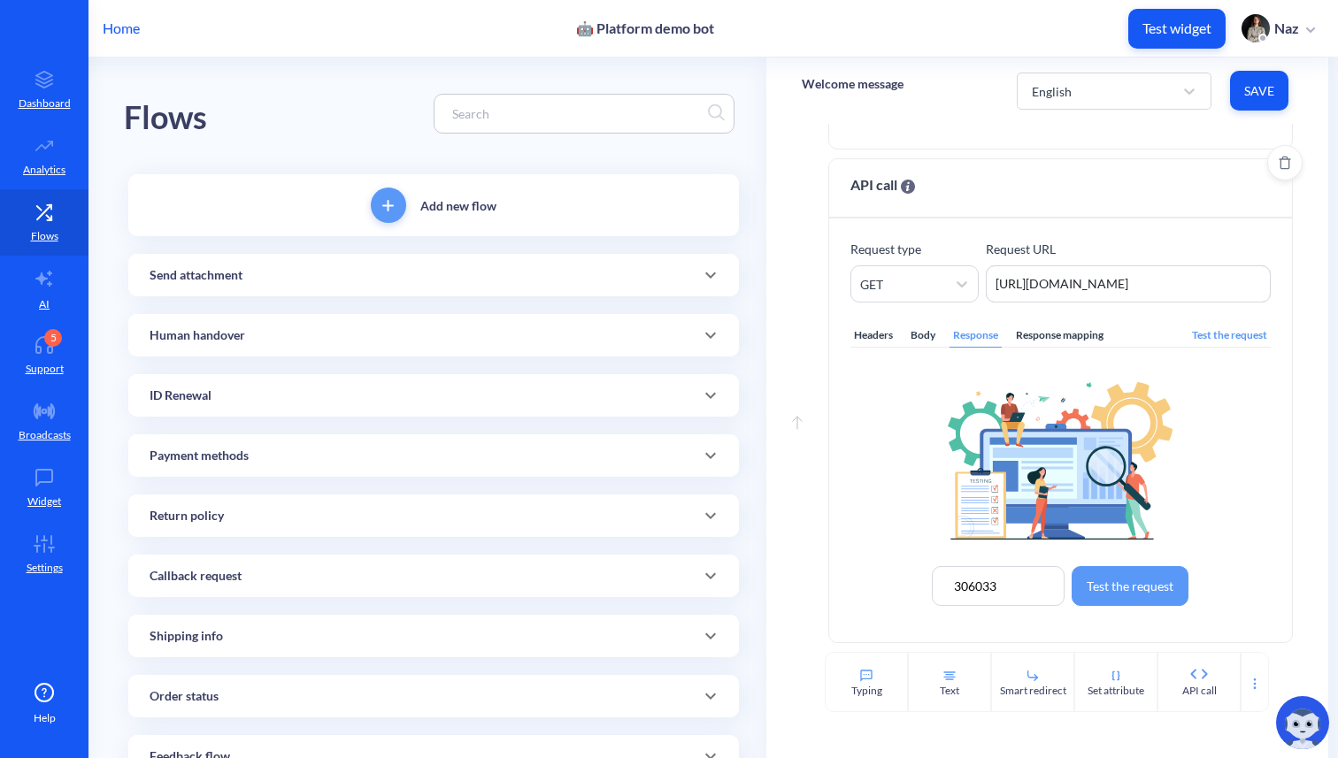
click at [915, 338] on div "Body" at bounding box center [923, 336] width 32 height 24
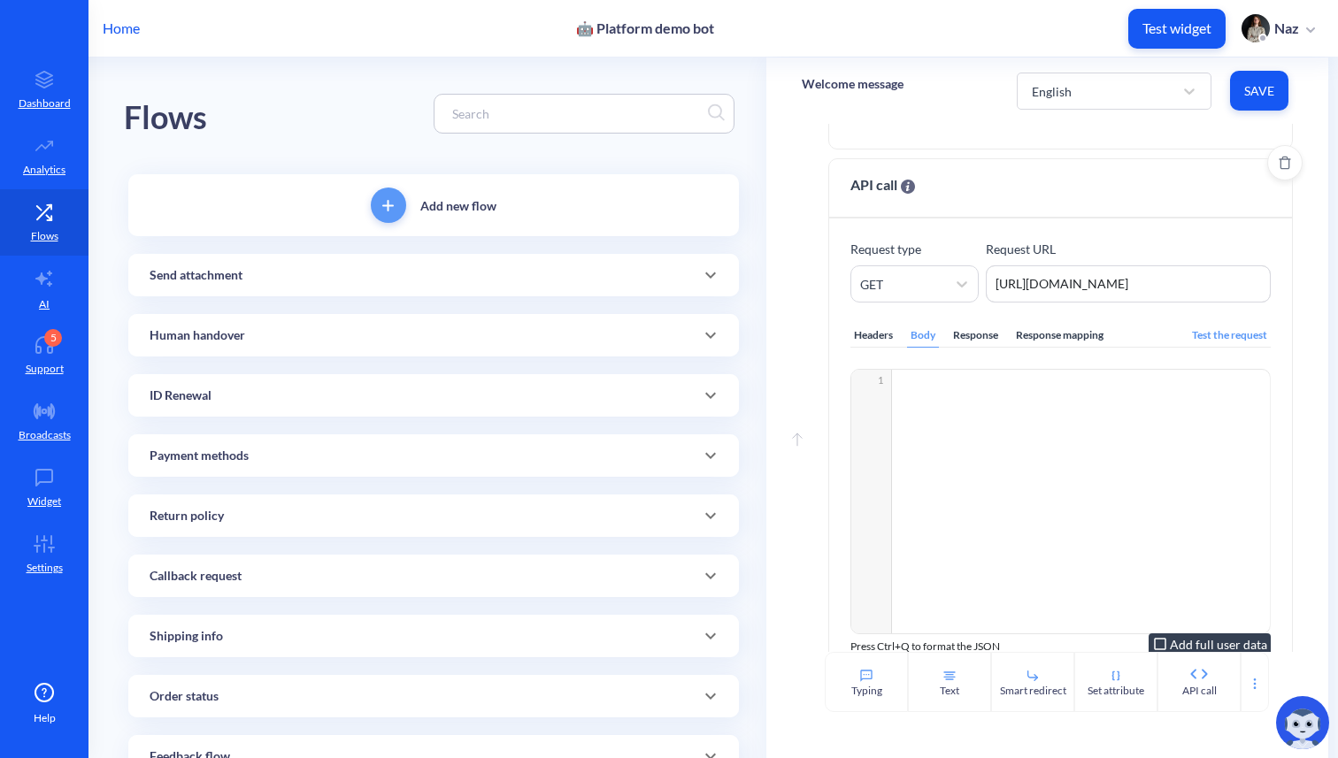
click at [915, 395] on div "​ x 1 ​" at bounding box center [1082, 524] width 463 height 308
type textarea "}"
type textarea "input"
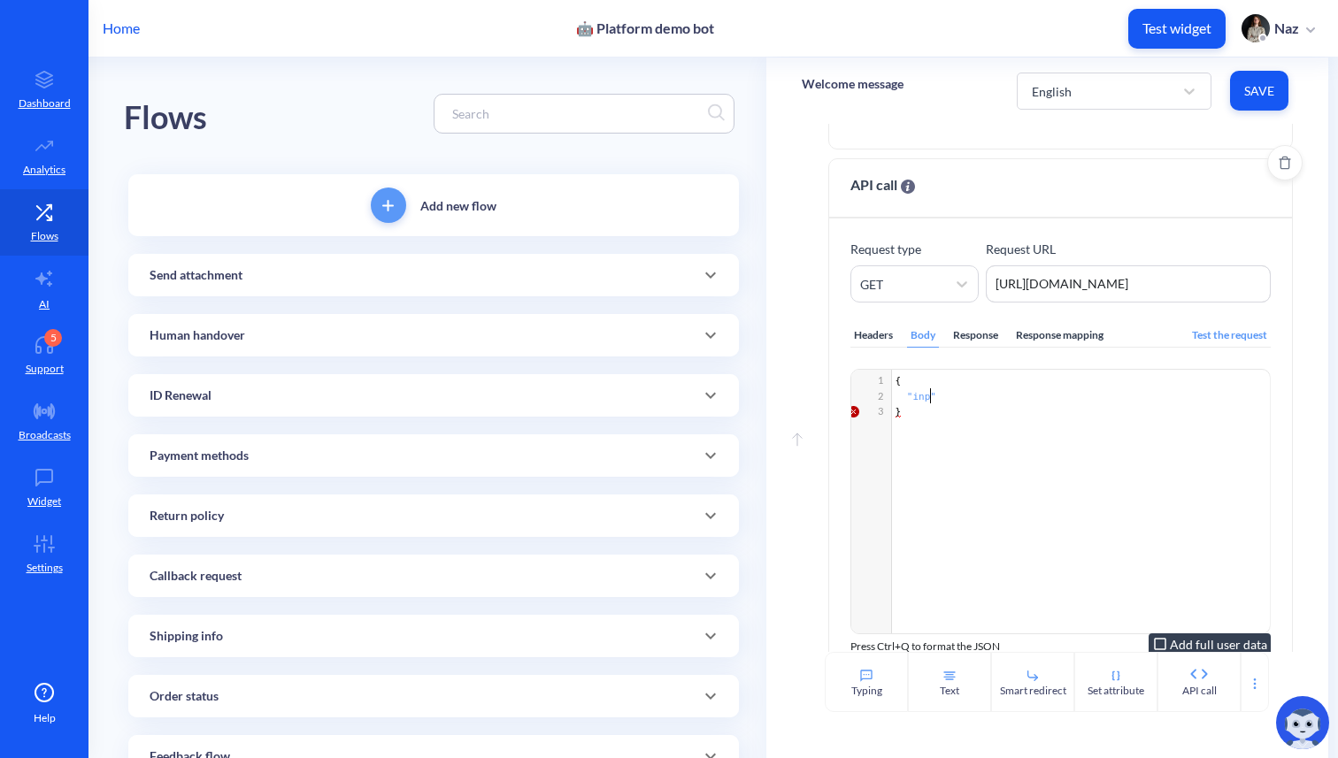
scroll to position [6, 29]
type textarea ":"
type textarea "print"
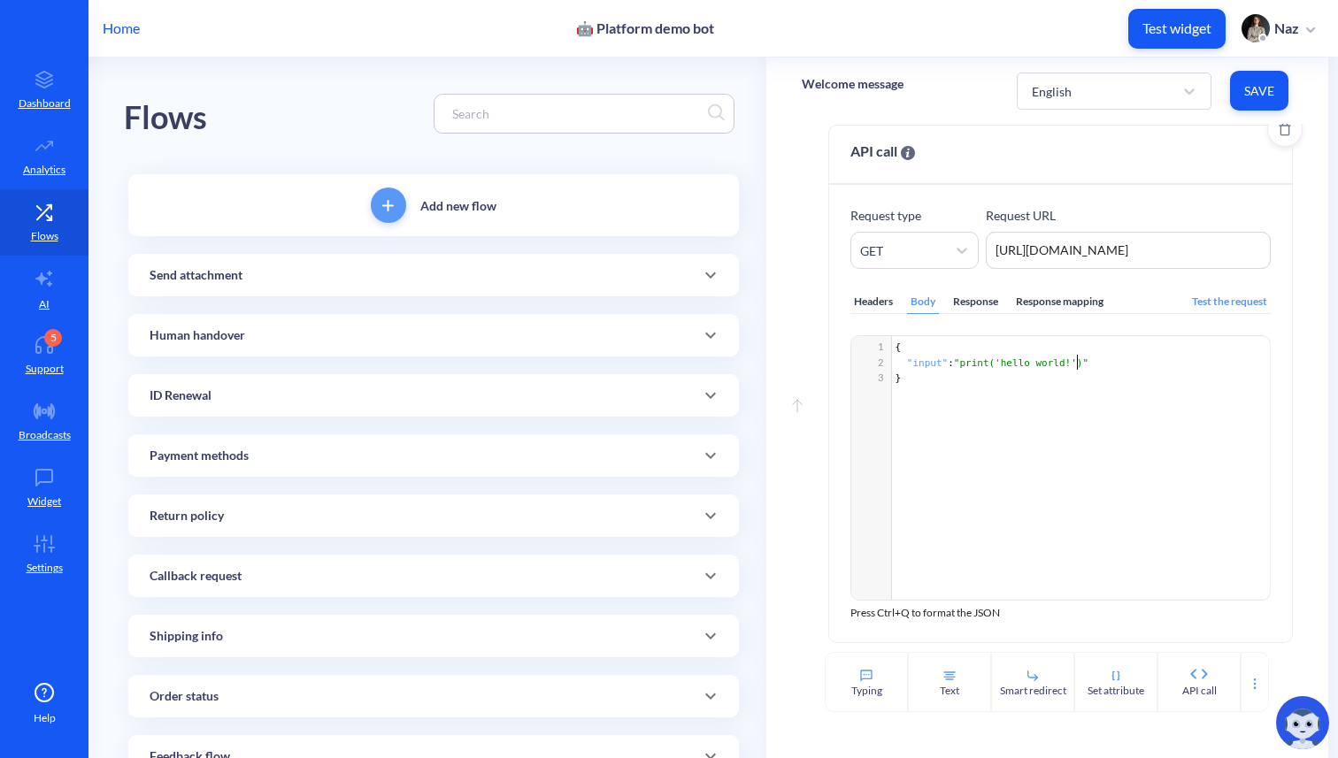
type textarea "hello world!"
click at [1206, 294] on div "Test the request" at bounding box center [1229, 302] width 82 height 24
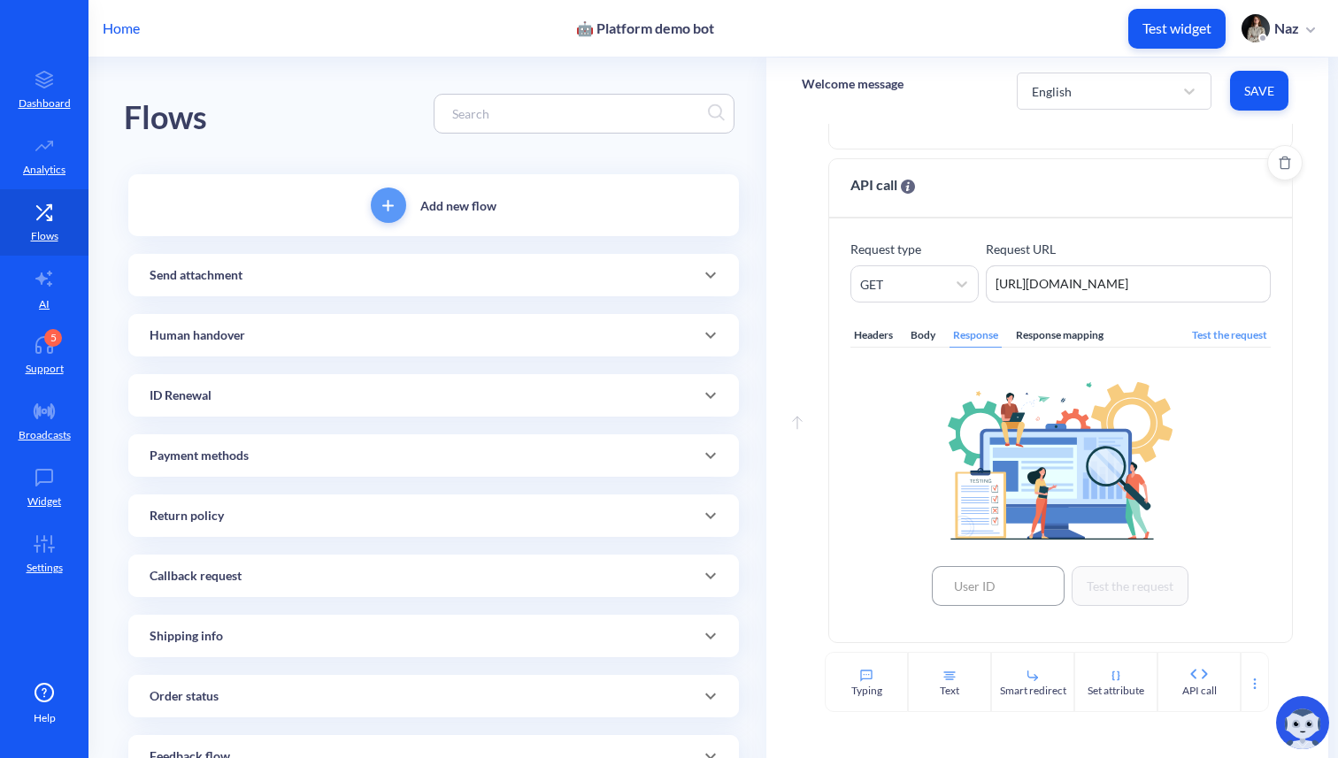
click at [954, 602] on input at bounding box center [998, 586] width 133 height 40
click at [993, 558] on div "306033" at bounding box center [998, 547] width 133 height 34
type input "306033"
click at [1082, 588] on button "Test the request" at bounding box center [1130, 586] width 117 height 40
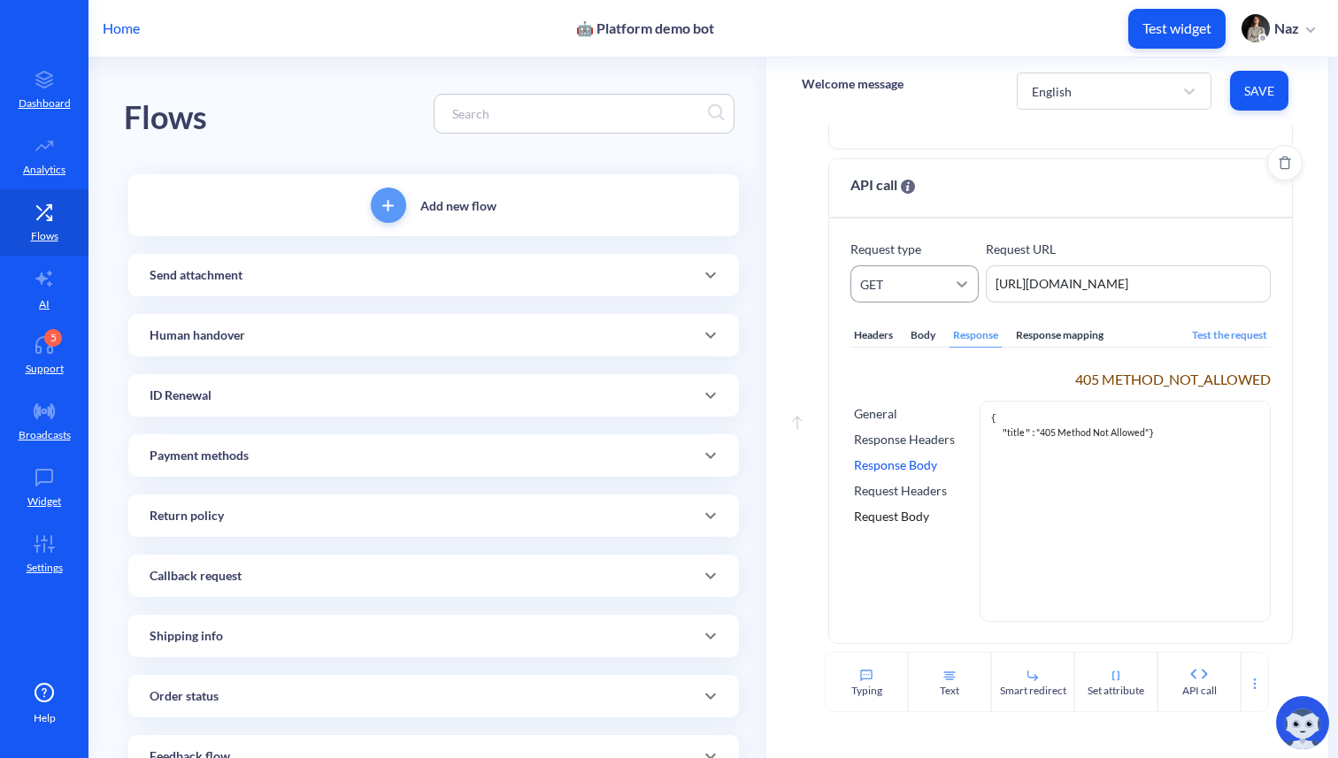
click at [968, 286] on div at bounding box center [962, 284] width 32 height 32
click at [918, 365] on div "POST" at bounding box center [914, 362] width 128 height 33
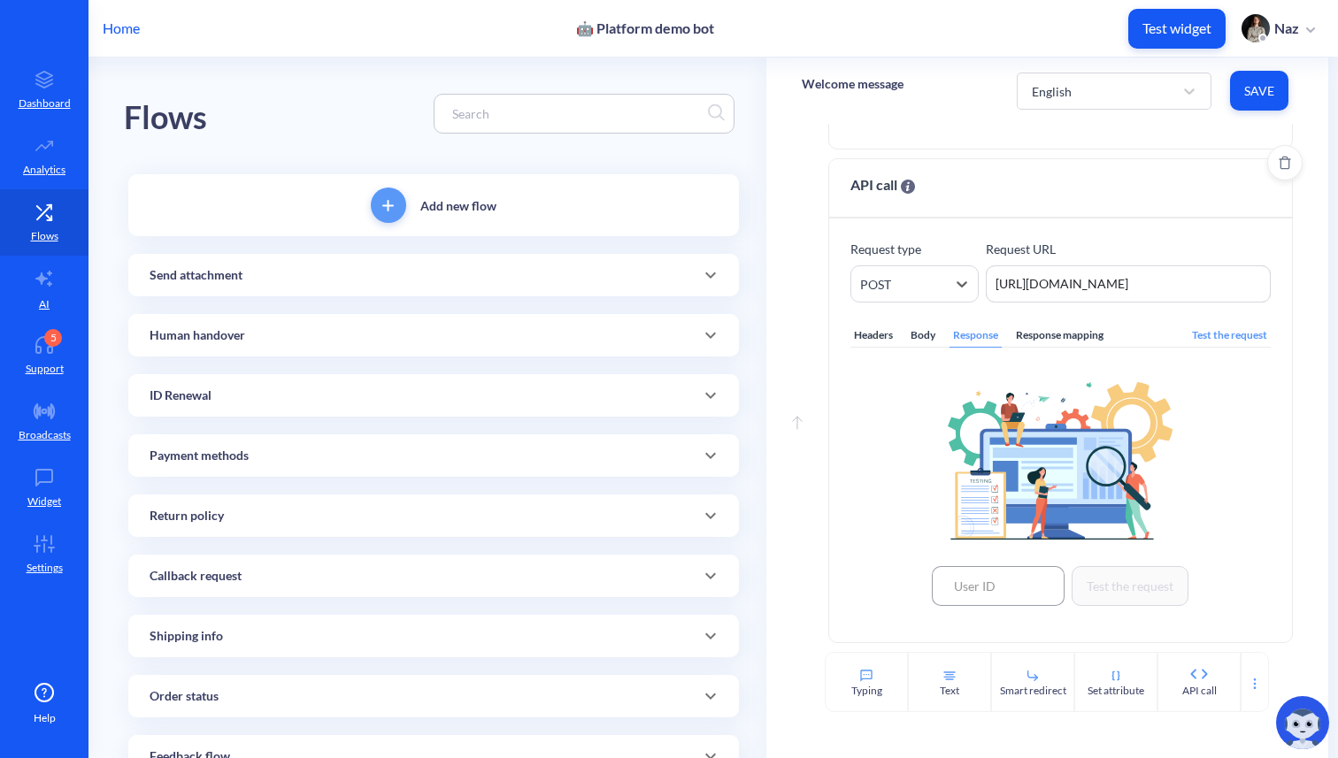
click at [1003, 588] on input at bounding box center [998, 586] width 133 height 40
click at [991, 556] on div "306033" at bounding box center [998, 547] width 133 height 34
type input "306033"
click at [1110, 593] on button "Test the request" at bounding box center [1130, 586] width 117 height 40
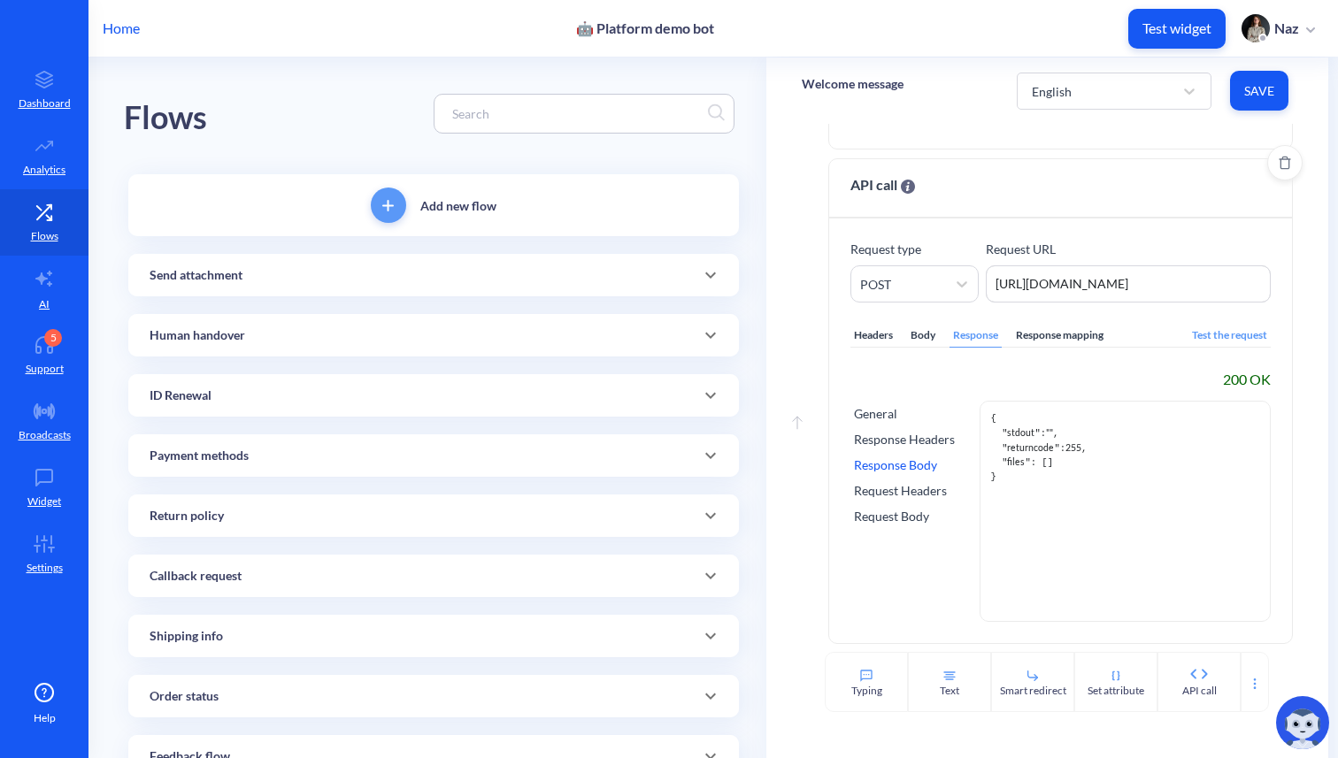
click at [891, 442] on div "Response Headers" at bounding box center [904, 439] width 101 height 19
click at [902, 457] on div "Response Body" at bounding box center [904, 465] width 101 height 19
click at [1099, 288] on textarea "[URL][DOMAIN_NAME]" at bounding box center [1128, 283] width 285 height 37
click at [928, 336] on div "Body" at bounding box center [923, 336] width 32 height 24
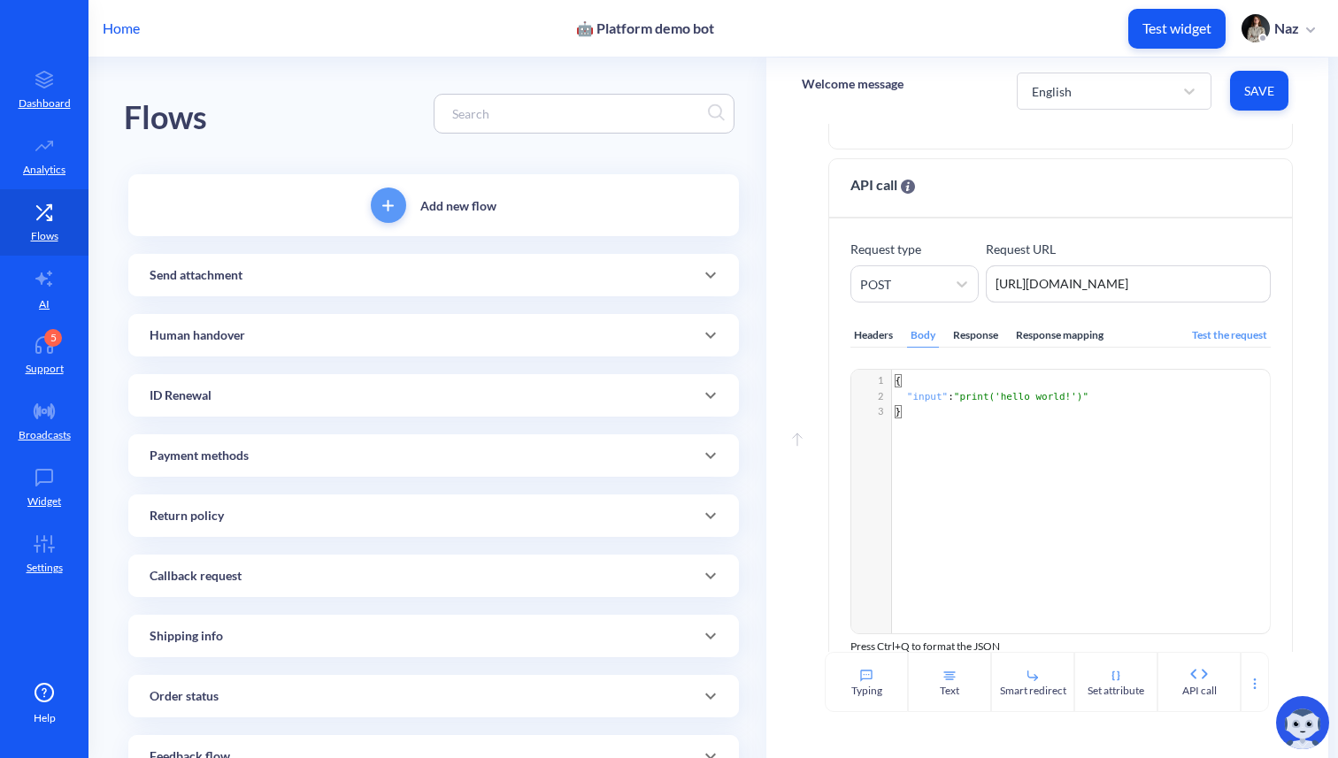
click at [964, 338] on div "Response" at bounding box center [975, 336] width 52 height 24
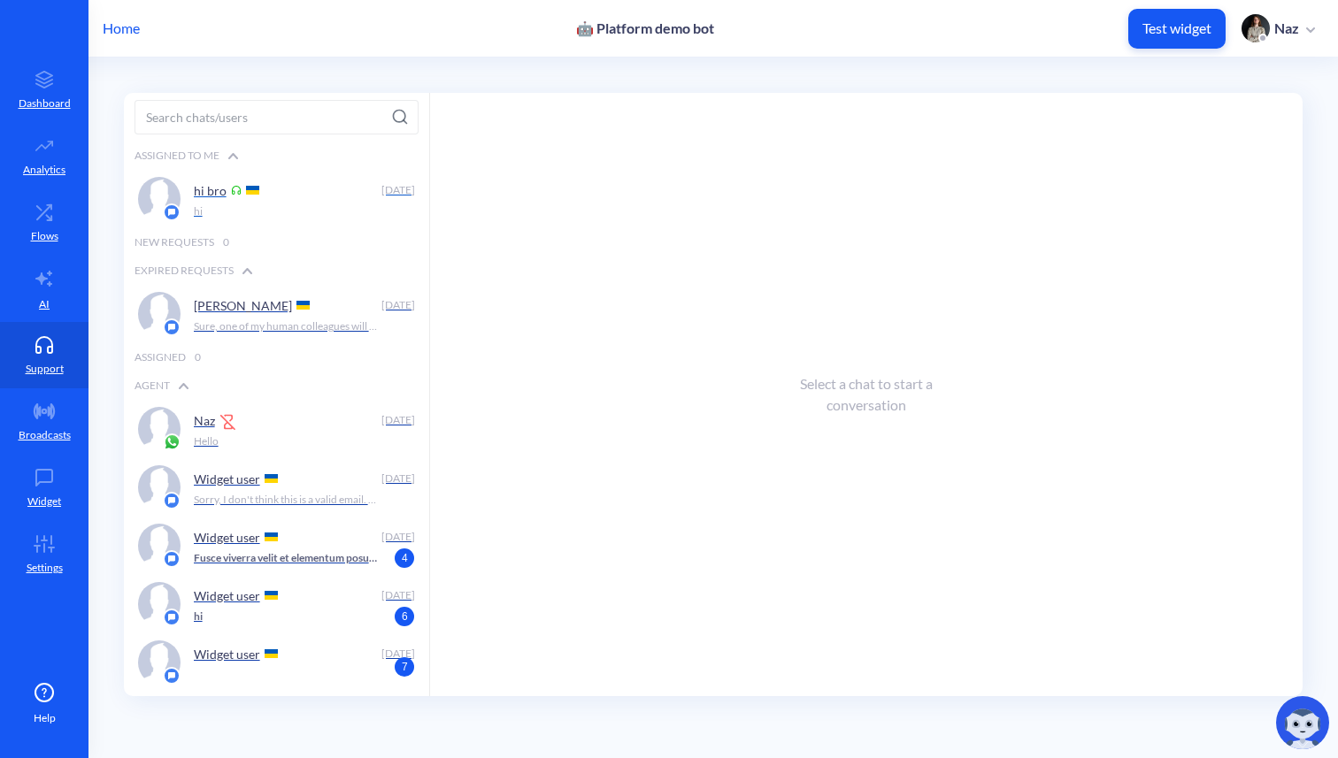
click at [272, 203] on div "hi bro" at bounding box center [284, 190] width 181 height 27
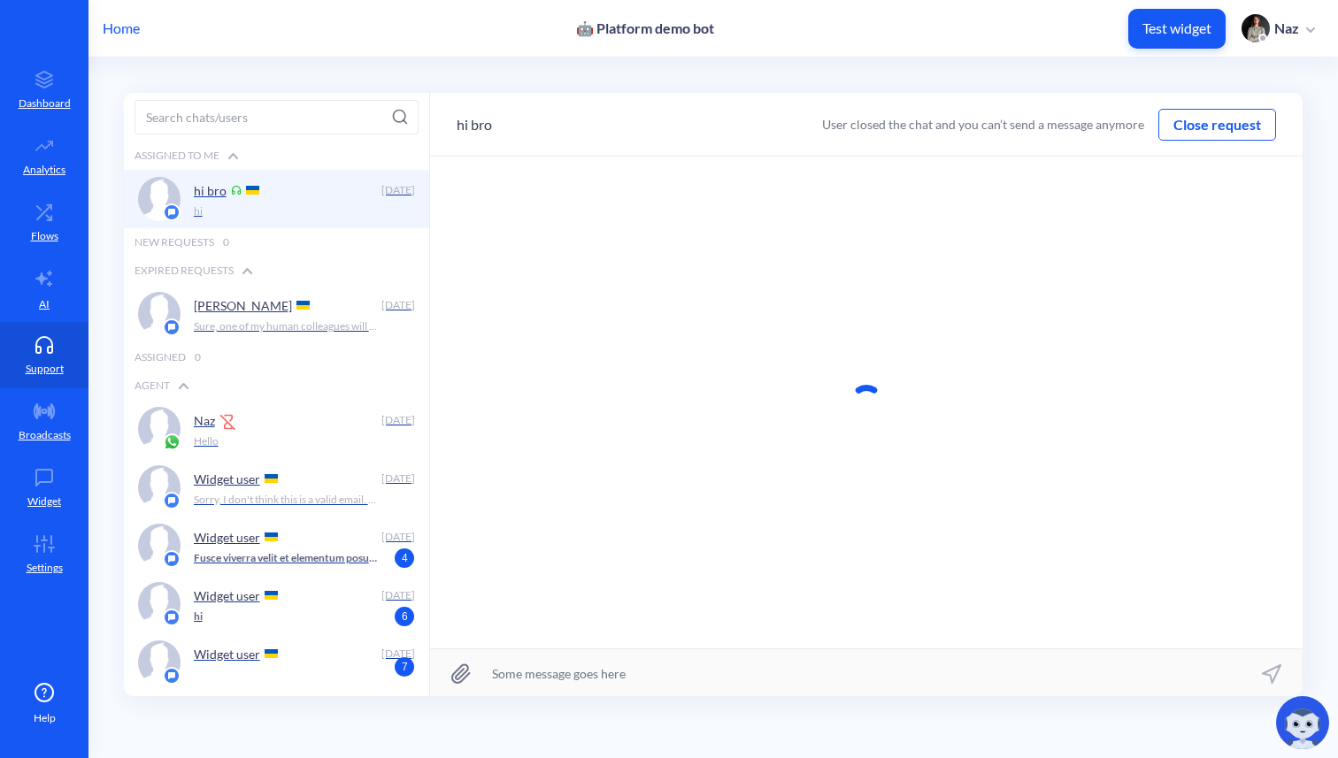
scroll to position [1, 0]
